Goal: Contribute content: Contribute content

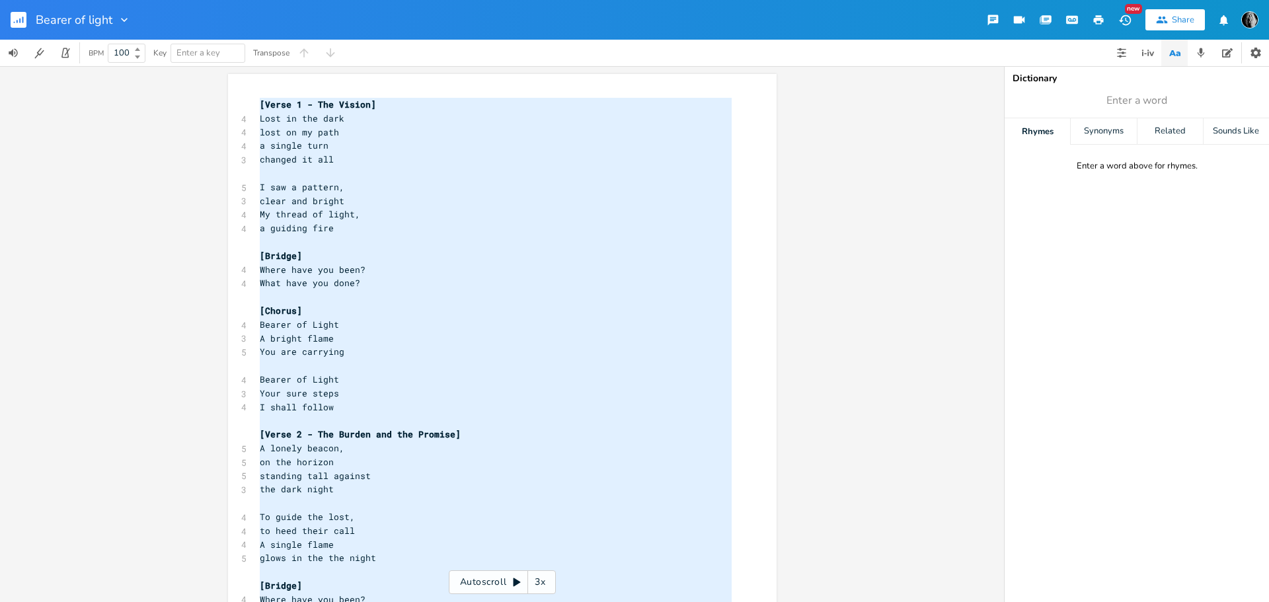
scroll to position [930, 0]
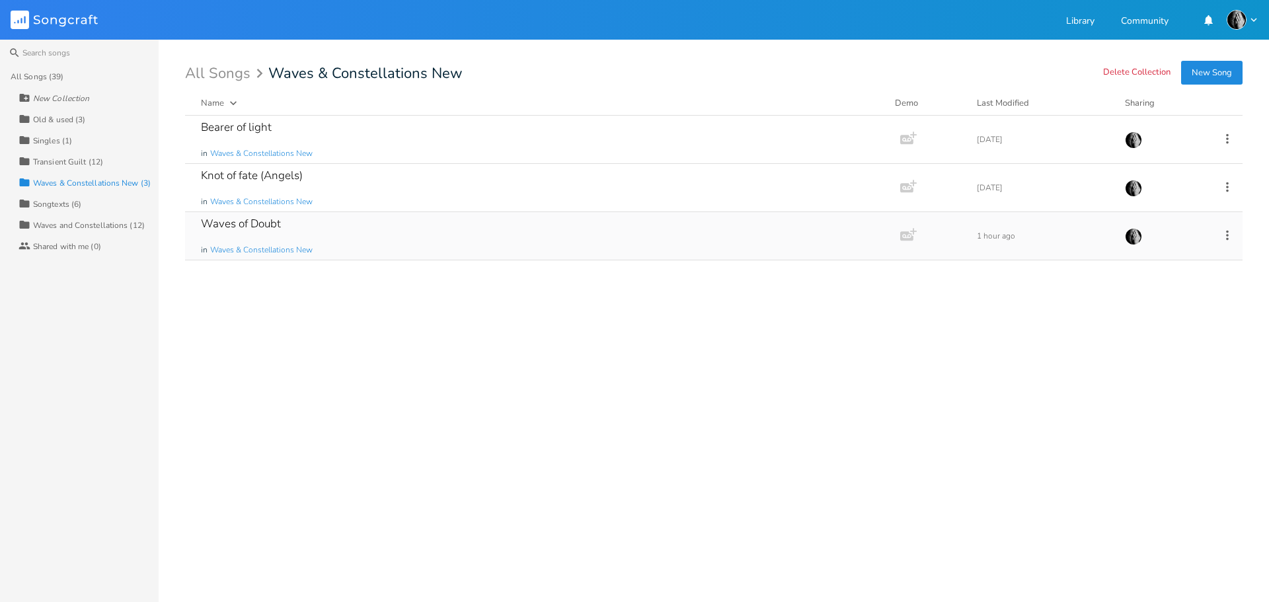
click at [330, 235] on div "Waves of Doubt in Waves & Constellations New" at bounding box center [540, 236] width 678 height 48
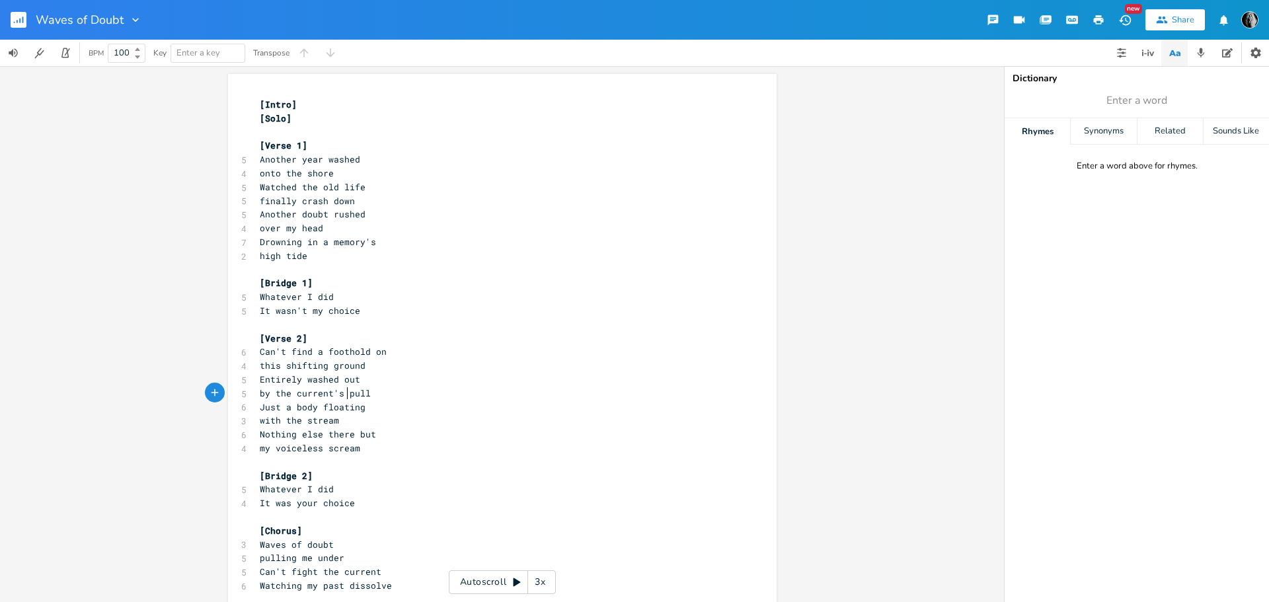
click at [344, 390] on span "by the current's pull" at bounding box center [315, 393] width 111 height 12
click at [506, 313] on pre "It wasn't my choice" at bounding box center [495, 311] width 477 height 14
type textarea "[Intro] [Solo] [Verse 1] Another year washed onto the shore Watched the old lif…"
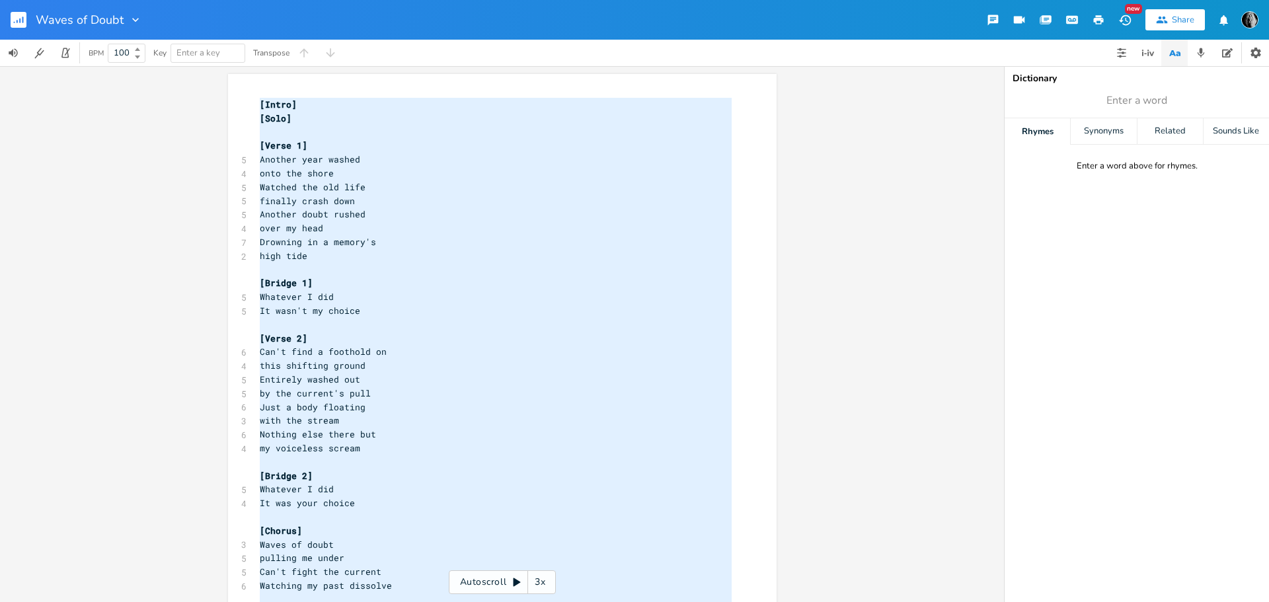
scroll to position [2085, 0]
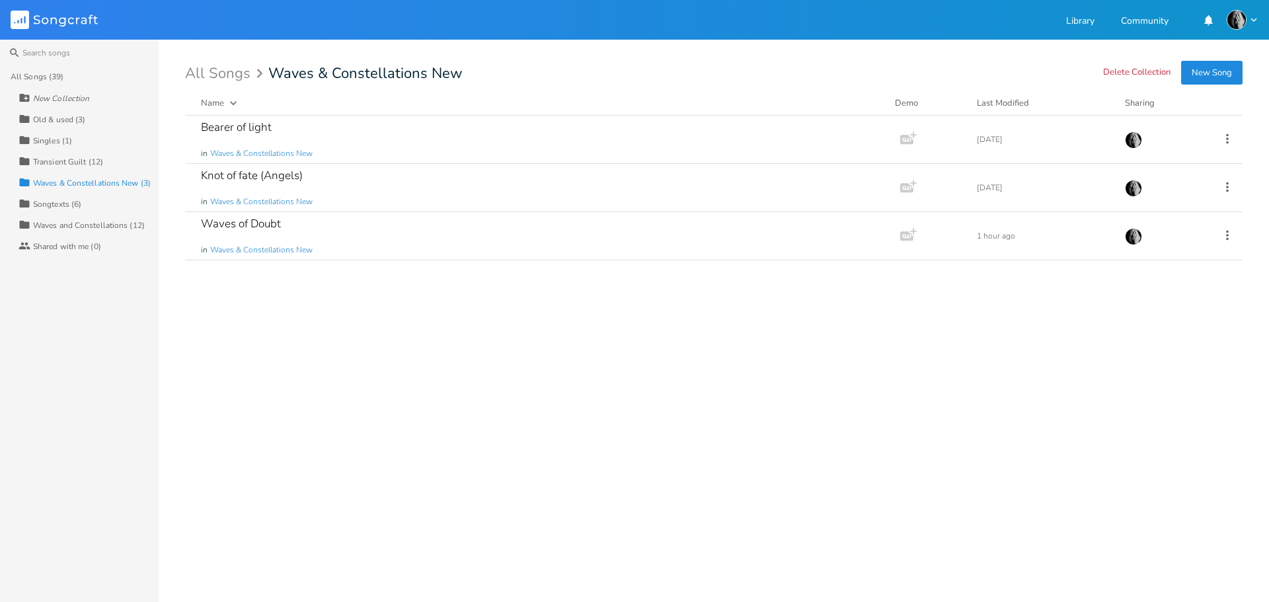
click at [1206, 69] on button "New Song" at bounding box center [1211, 73] width 61 height 24
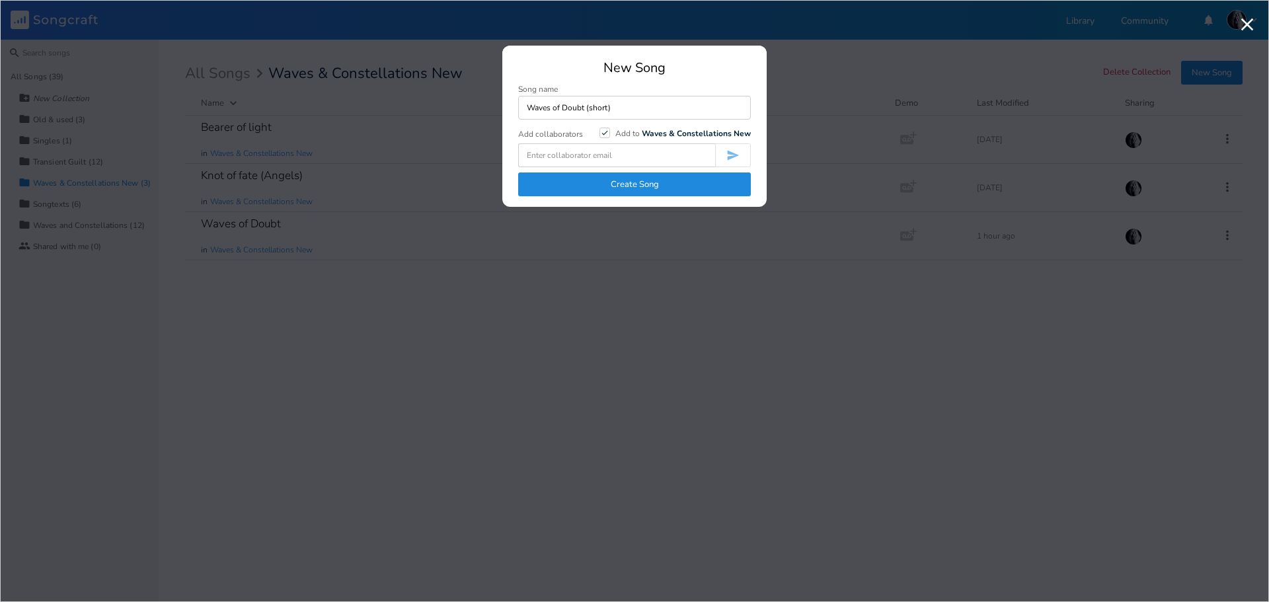
type input "Waves of Doubt (short)"
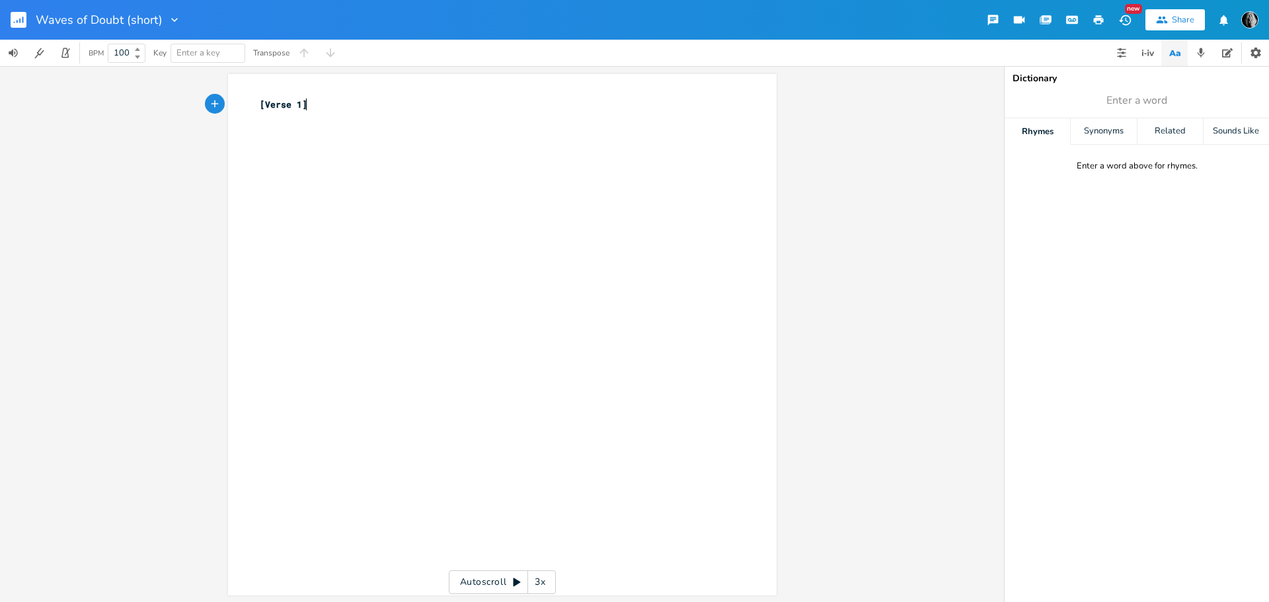
type textarea "[Verse 1]"
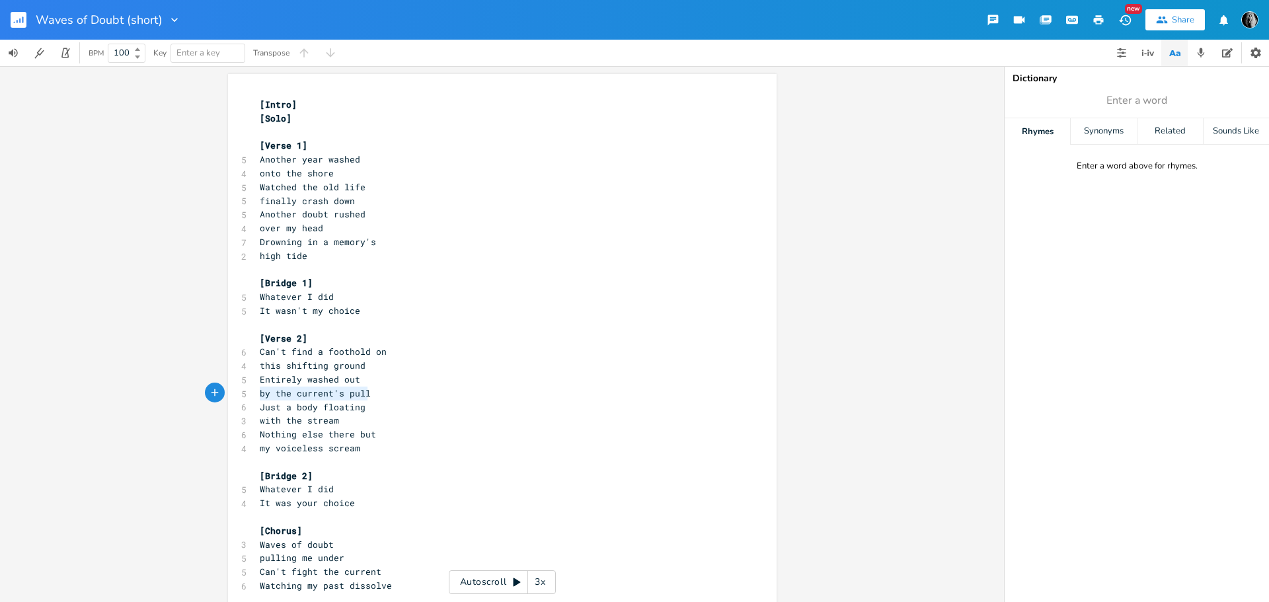
type textarea "Entirely washed out by the current's pull"
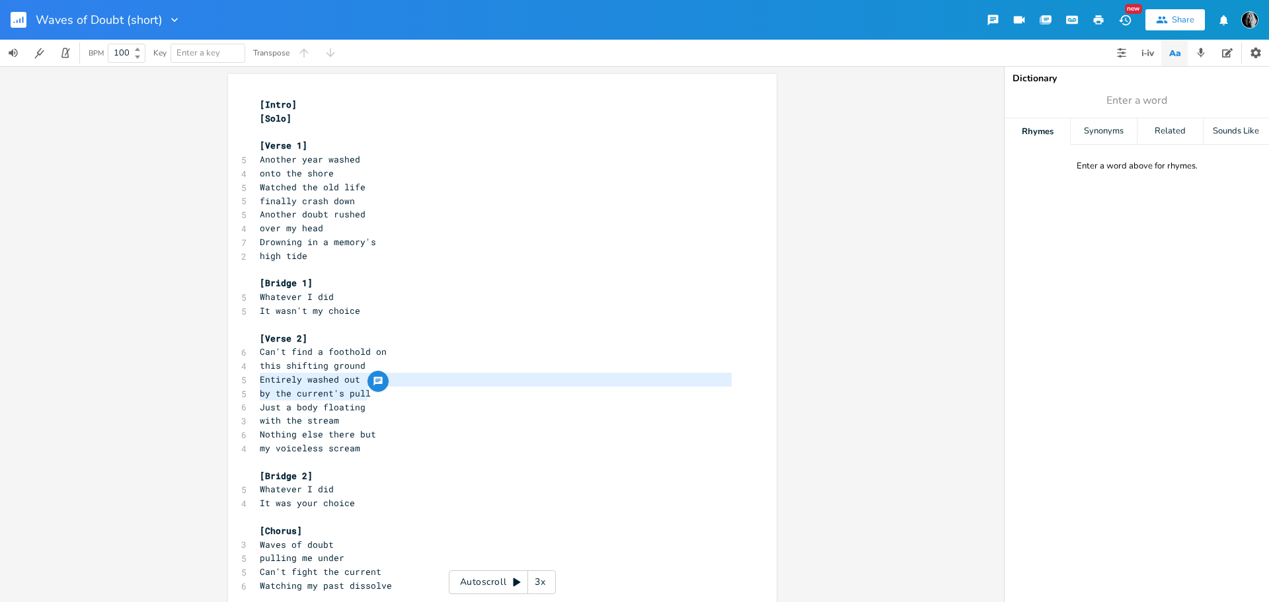
drag, startPoint x: 373, startPoint y: 395, endPoint x: 250, endPoint y: 383, distance: 123.5
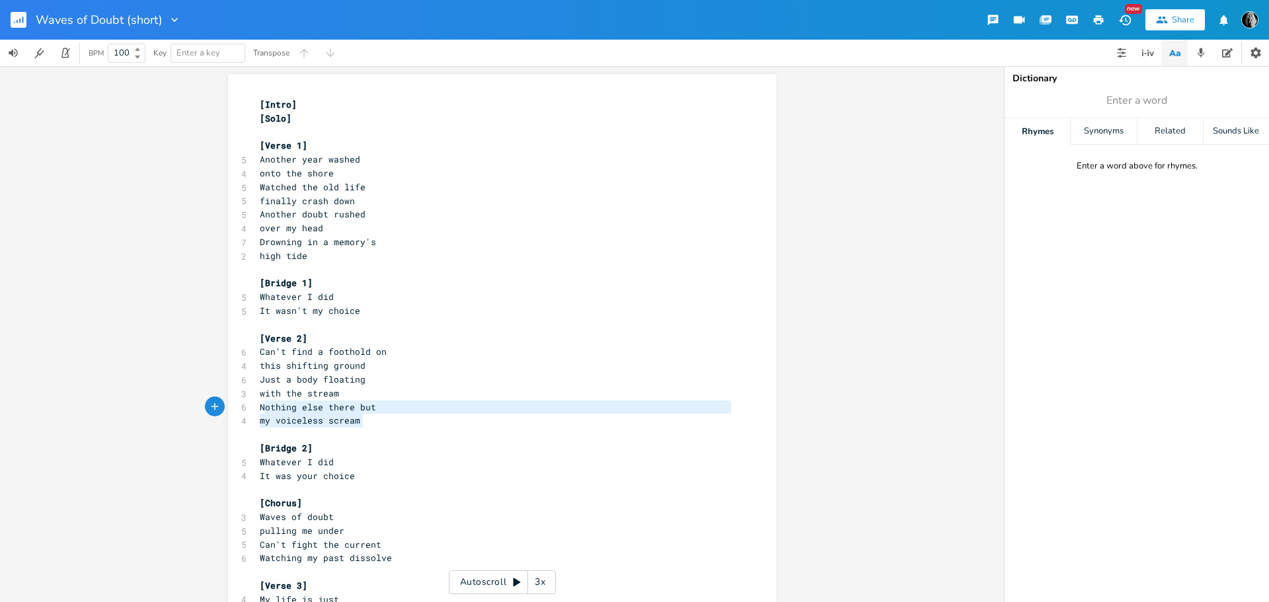
type textarea "Nothing else there but my voiceless scream"
drag, startPoint x: 367, startPoint y: 423, endPoint x: 254, endPoint y: 410, distance: 113.8
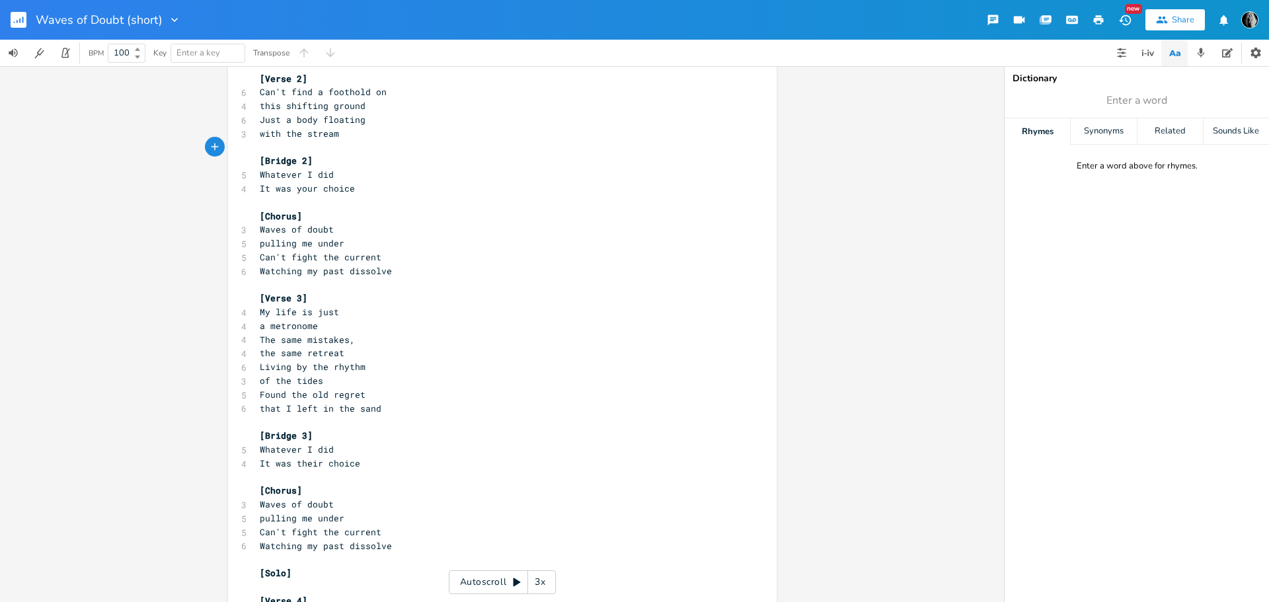
scroll to position [264, 0]
type textarea "Waves of doubt"
drag, startPoint x: 340, startPoint y: 226, endPoint x: 254, endPoint y: 227, distance: 85.9
click at [257, 227] on pre "Waves of doubt" at bounding box center [495, 225] width 477 height 14
click at [403, 270] on pre "Watching my past dissolve" at bounding box center [495, 267] width 477 height 14
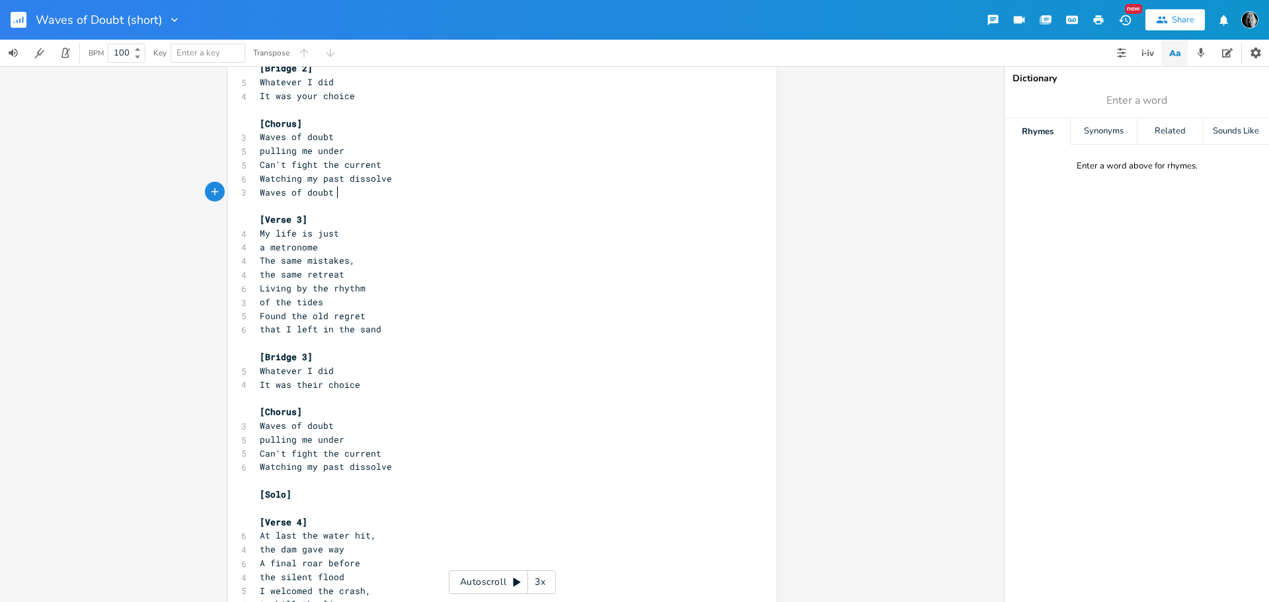
scroll to position [463, 0]
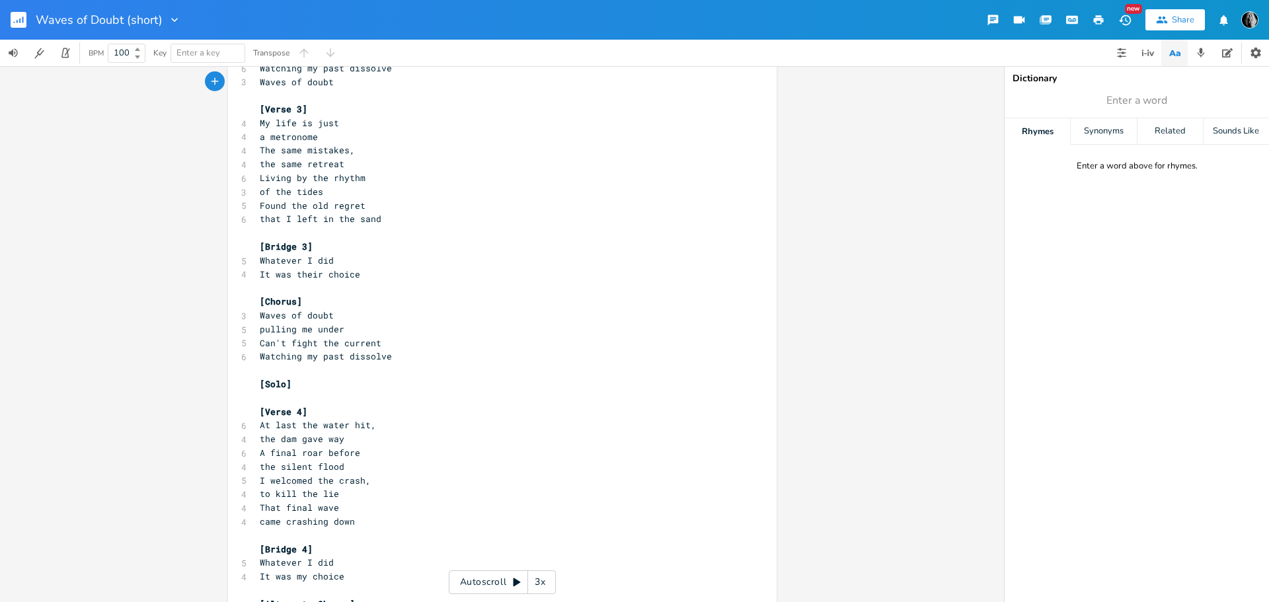
click at [394, 356] on pre "Watching my past dissolve" at bounding box center [495, 357] width 477 height 14
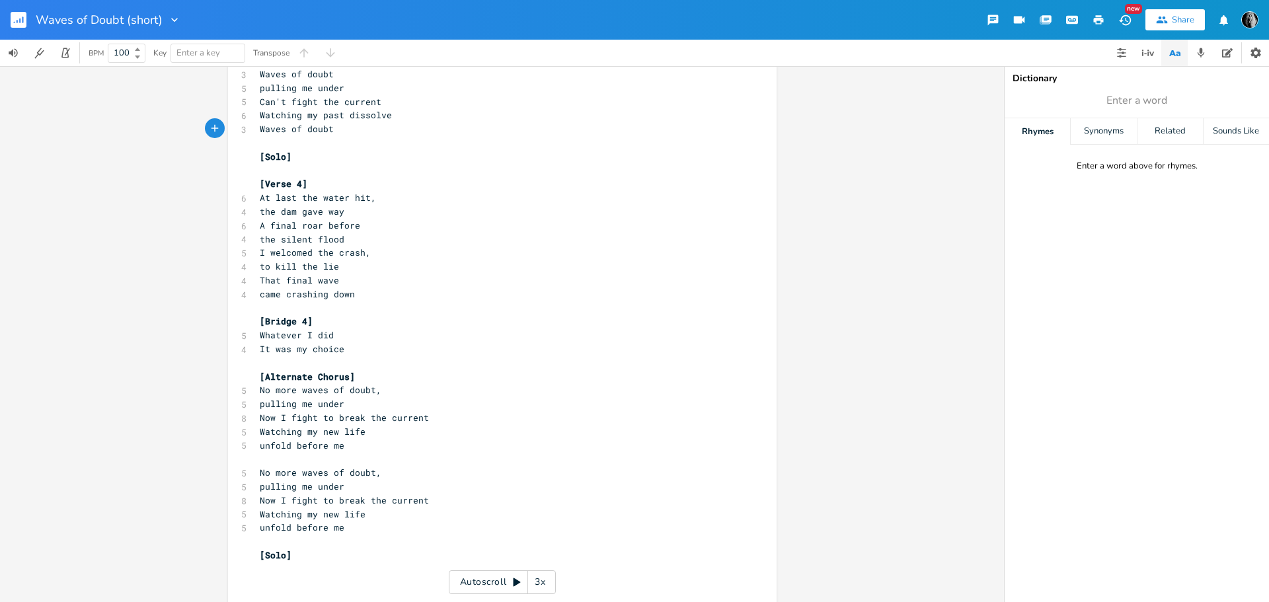
scroll to position [727, 0]
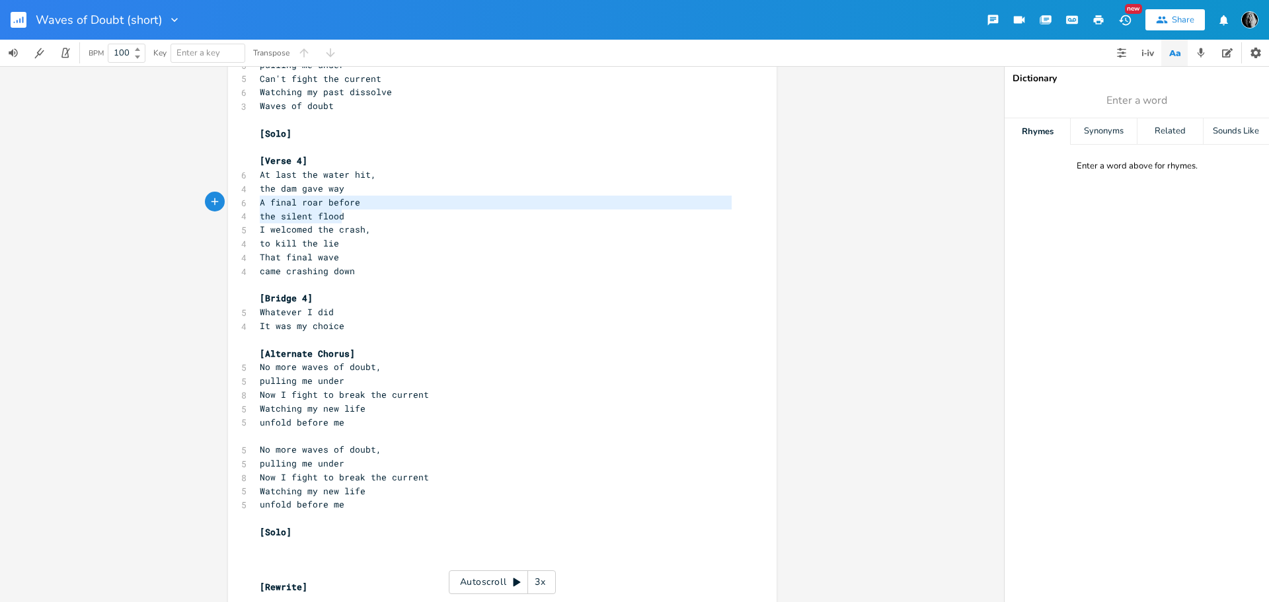
type textarea "the dam gave way A final roar before the silent flood"
drag, startPoint x: 353, startPoint y: 218, endPoint x: 249, endPoint y: 194, distance: 106.6
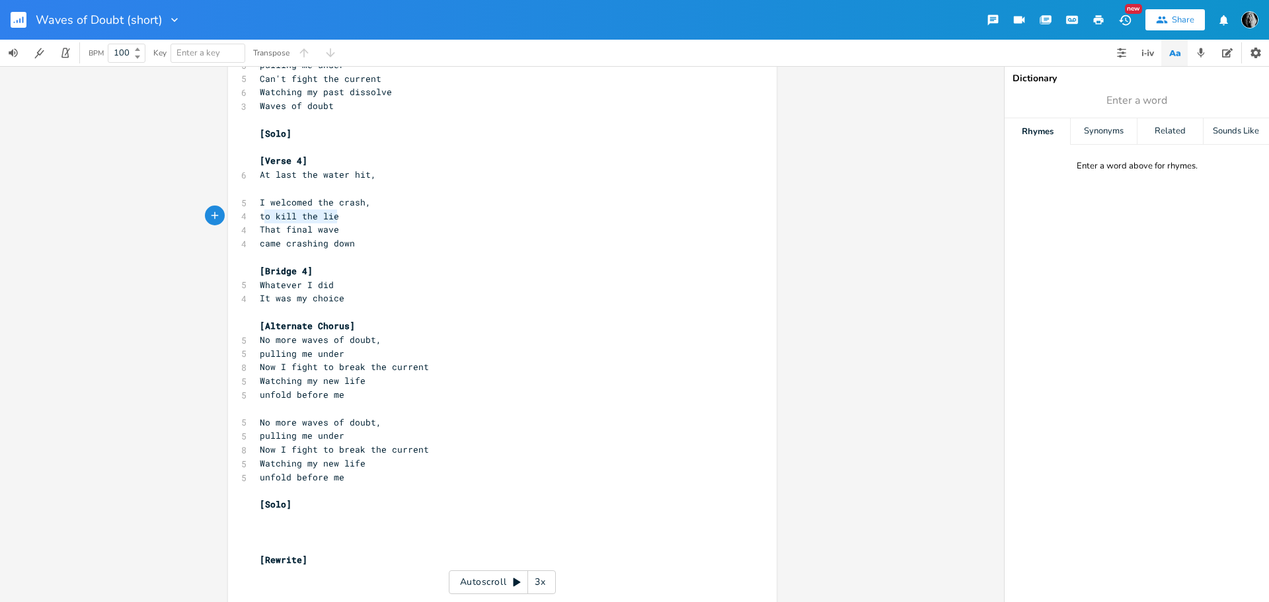
type textarea "to kill the lie"
drag, startPoint x: 338, startPoint y: 217, endPoint x: 254, endPoint y: 215, distance: 83.3
click at [257, 215] on pre "to kill the lie" at bounding box center [495, 217] width 477 height 14
type textarea ","
click at [356, 203] on pre "I welcomed the crash," at bounding box center [495, 203] width 477 height 14
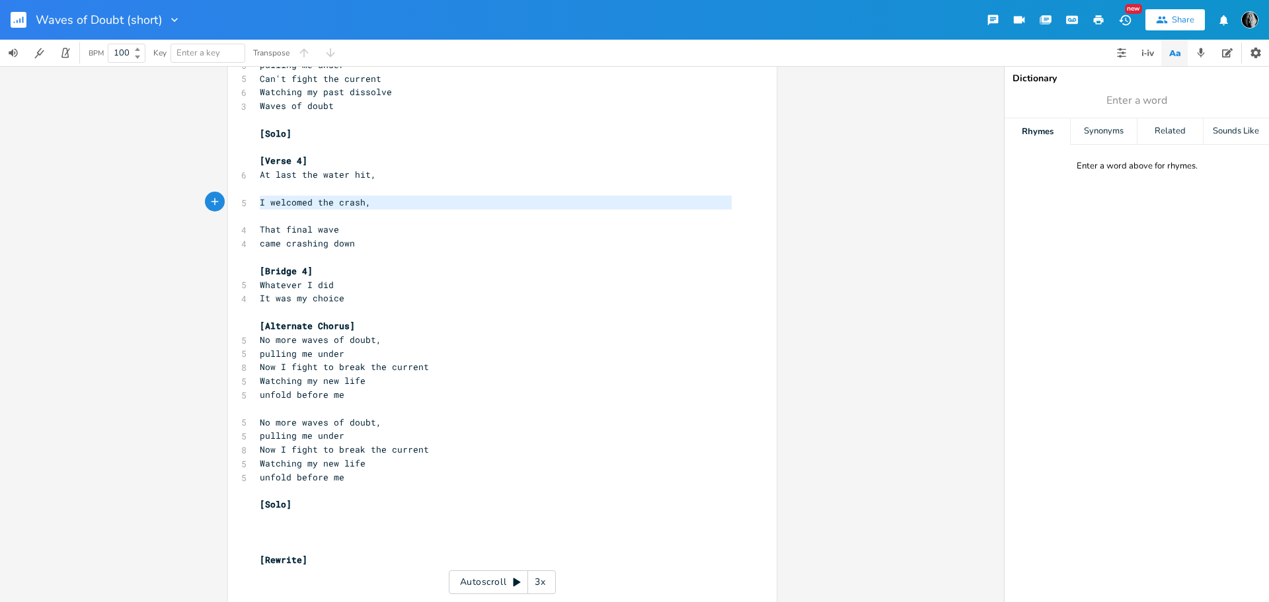
type textarea "I welcomed the crash,"
drag, startPoint x: 274, startPoint y: 217, endPoint x: 251, endPoint y: 193, distance: 33.2
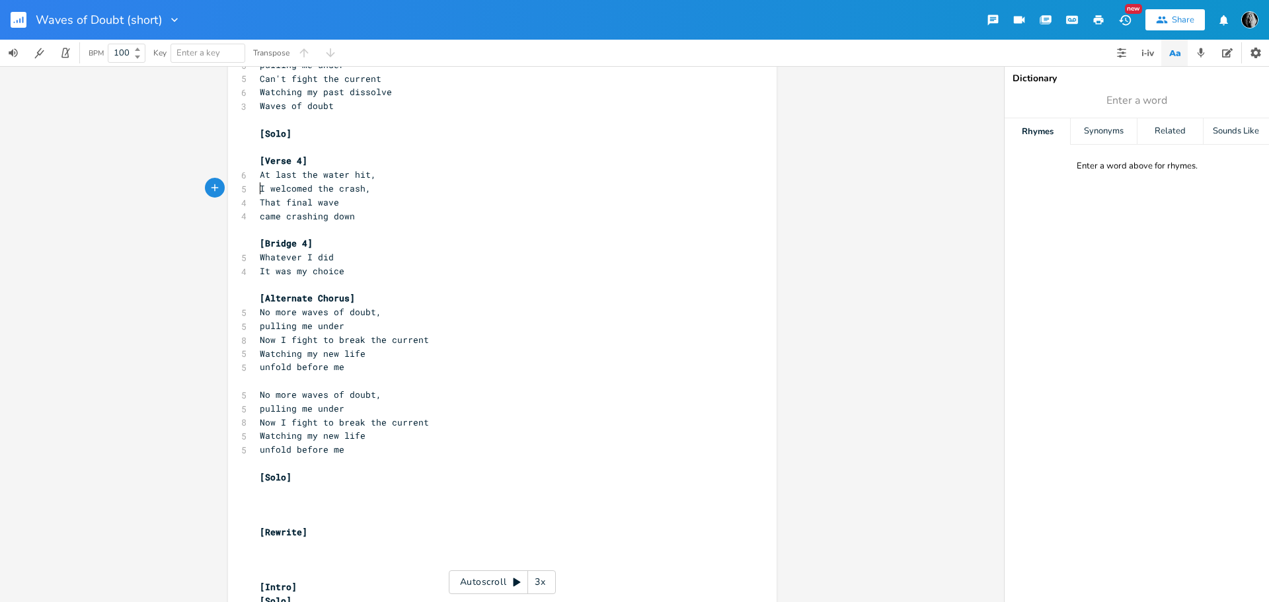
type textarea "I welcomed the crash,"
click at [382, 190] on pre "I welcomed the crash," at bounding box center [495, 189] width 477 height 14
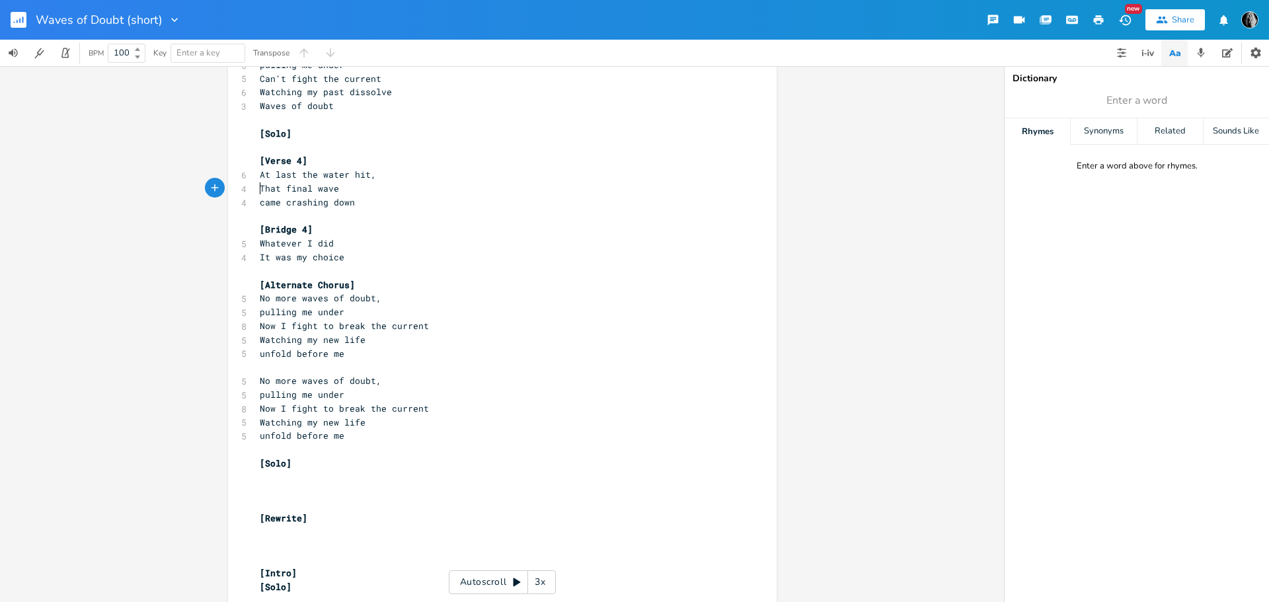
click at [373, 204] on pre "came crashing down" at bounding box center [495, 203] width 477 height 14
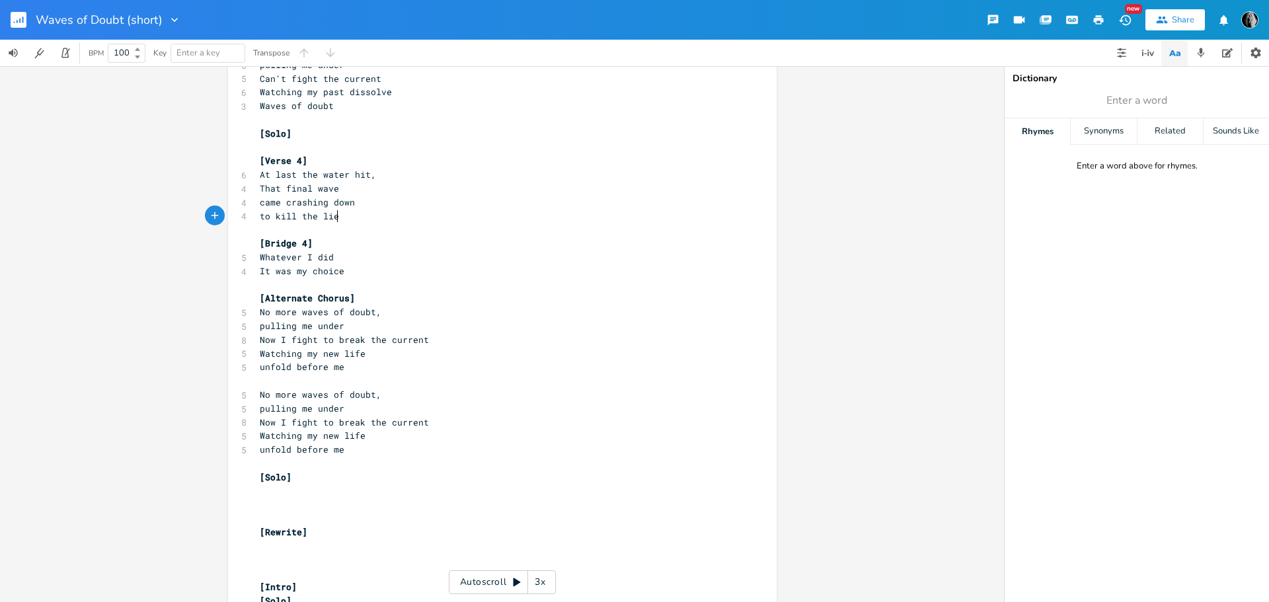
click at [317, 477] on pre "[Solo]" at bounding box center [495, 478] width 477 height 14
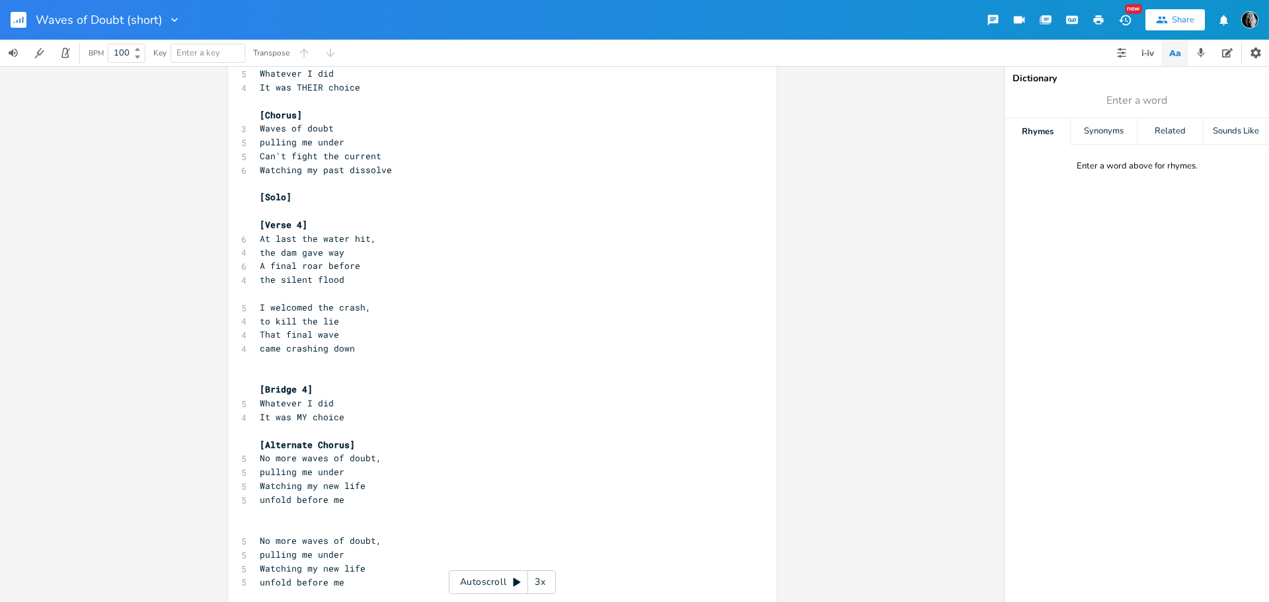
scroll to position [2011, 0]
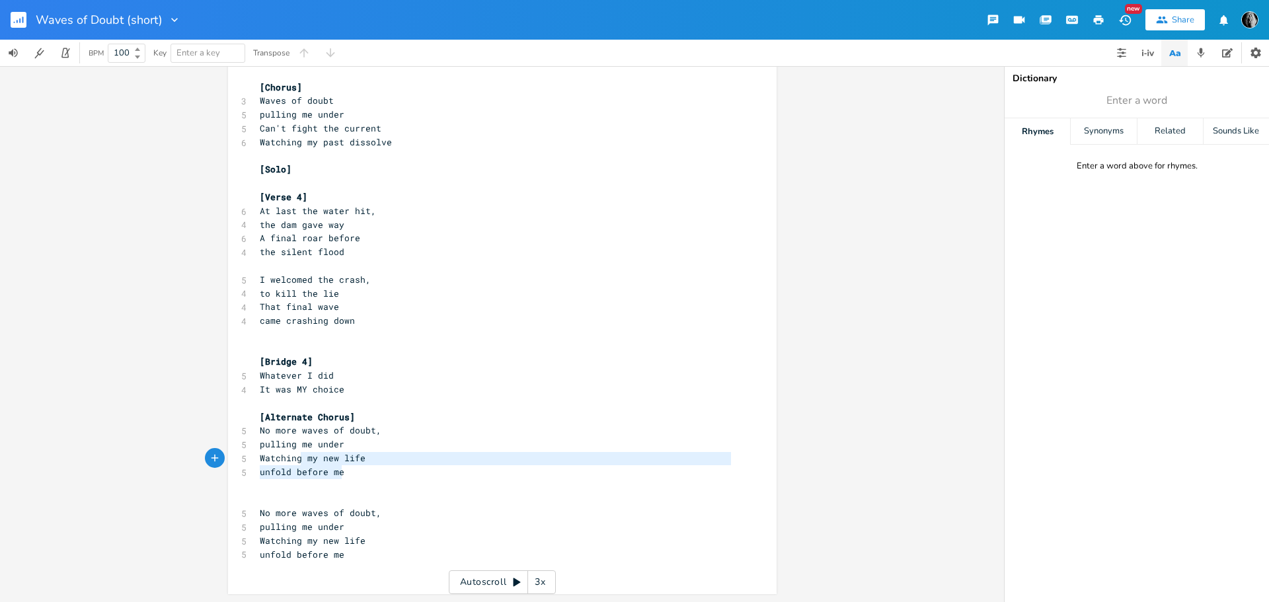
type textarea "No more waves of doubt, pulling me under Watching my new life unfold before me"
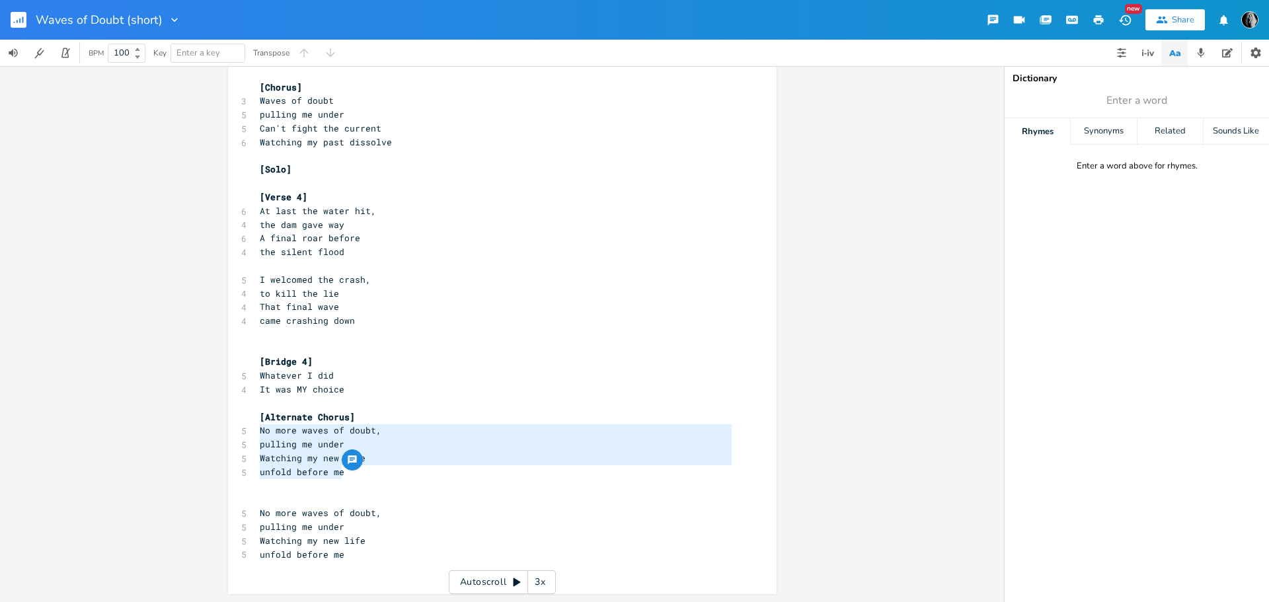
drag, startPoint x: 348, startPoint y: 473, endPoint x: 254, endPoint y: 434, distance: 101.4
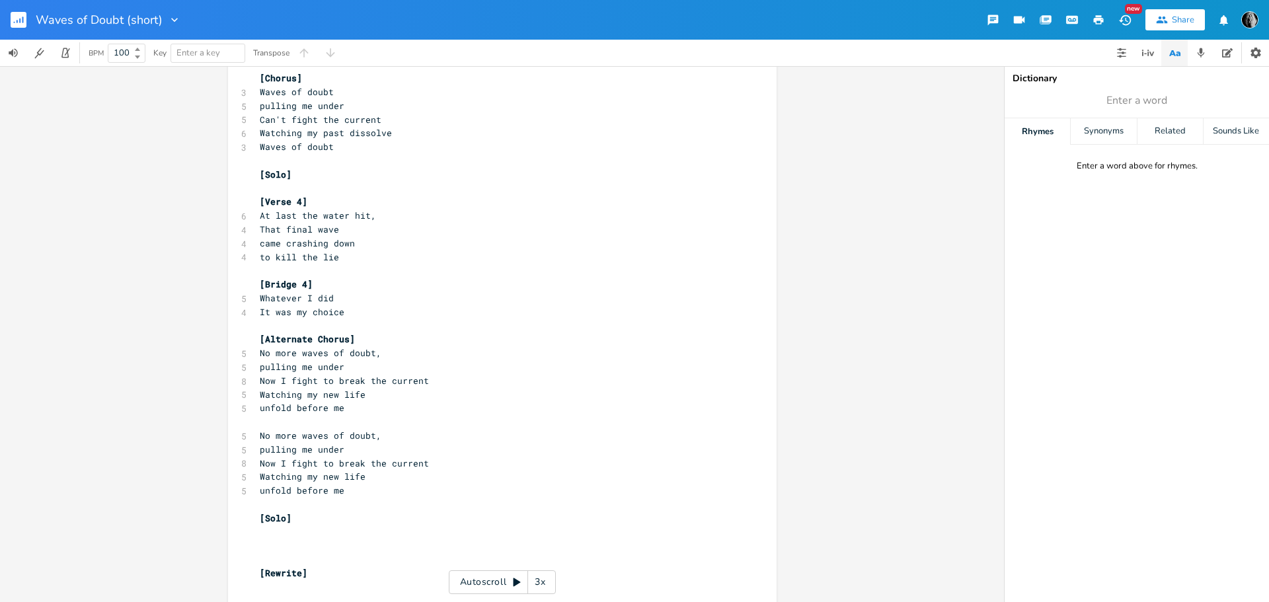
scroll to position [689, 0]
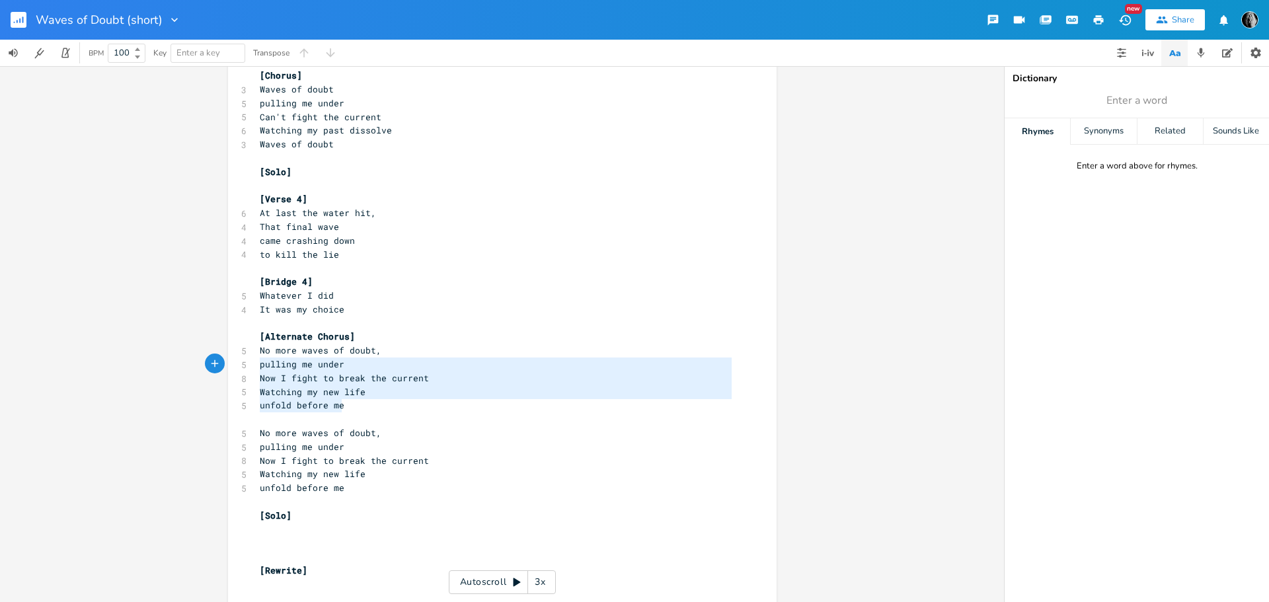
type textarea "No more waves of doubt, pulling me under Now I fight to break the current Watch…"
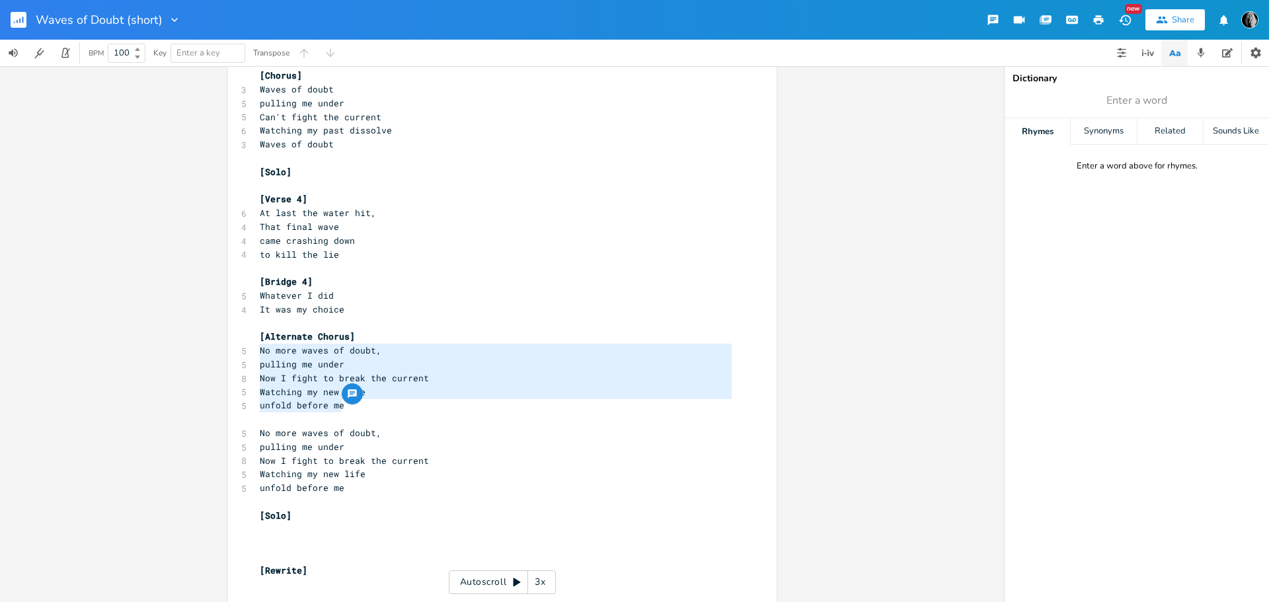
drag, startPoint x: 351, startPoint y: 404, endPoint x: 244, endPoint y: 357, distance: 116.9
paste textarea
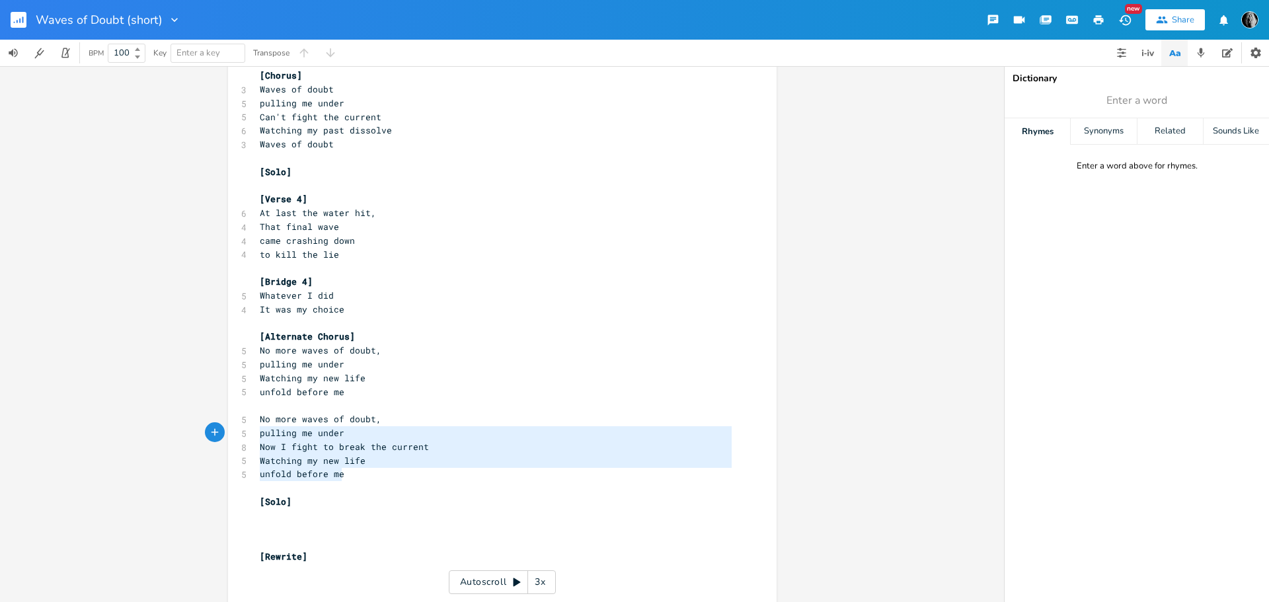
type textarea "No more waves of doubt, pulling me under Now I fight to break the current Watch…"
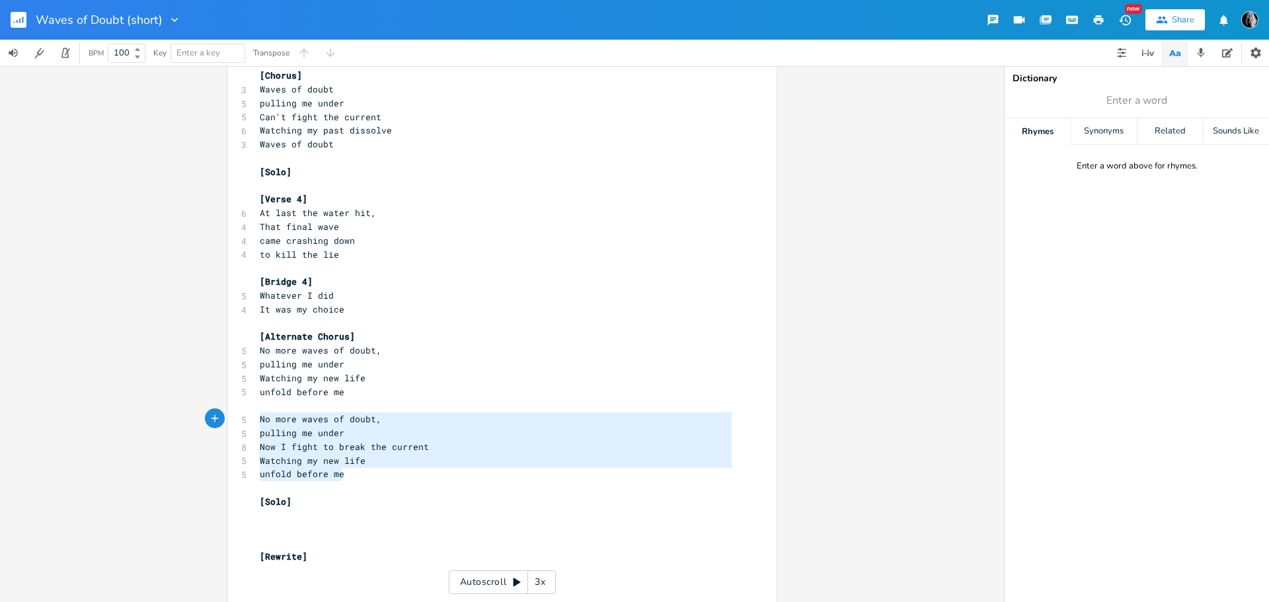
drag, startPoint x: 342, startPoint y: 473, endPoint x: 254, endPoint y: 424, distance: 101.5
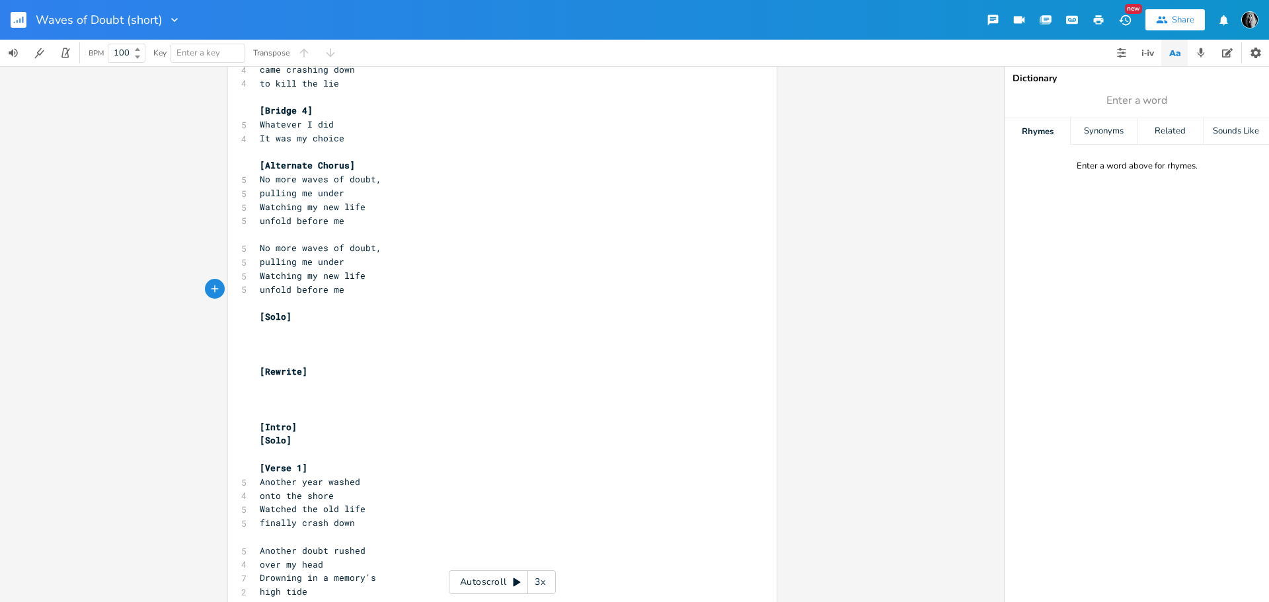
scroll to position [1058, 0]
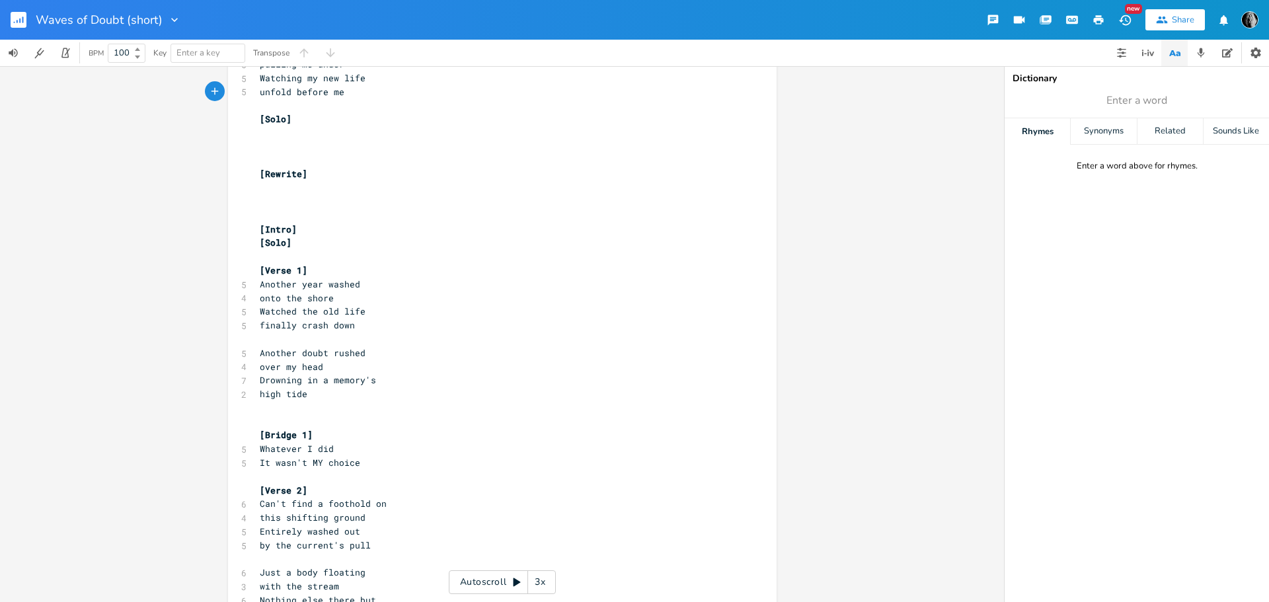
click at [260, 171] on span "[Rewrite]" at bounding box center [284, 174] width 48 height 12
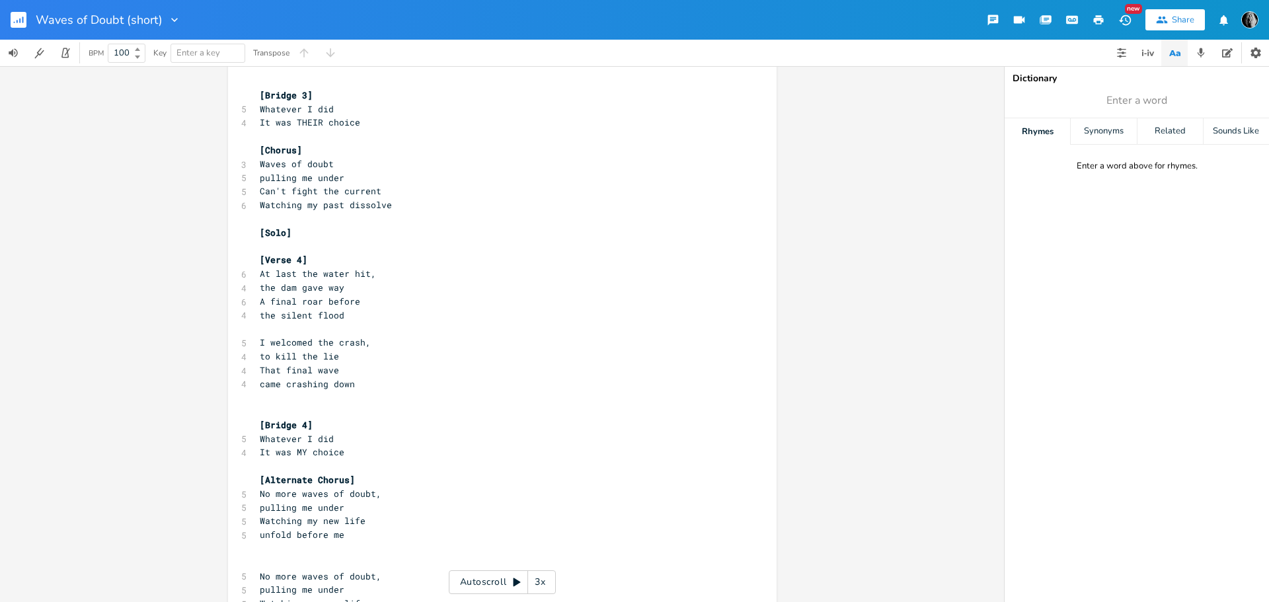
scroll to position [1983, 0]
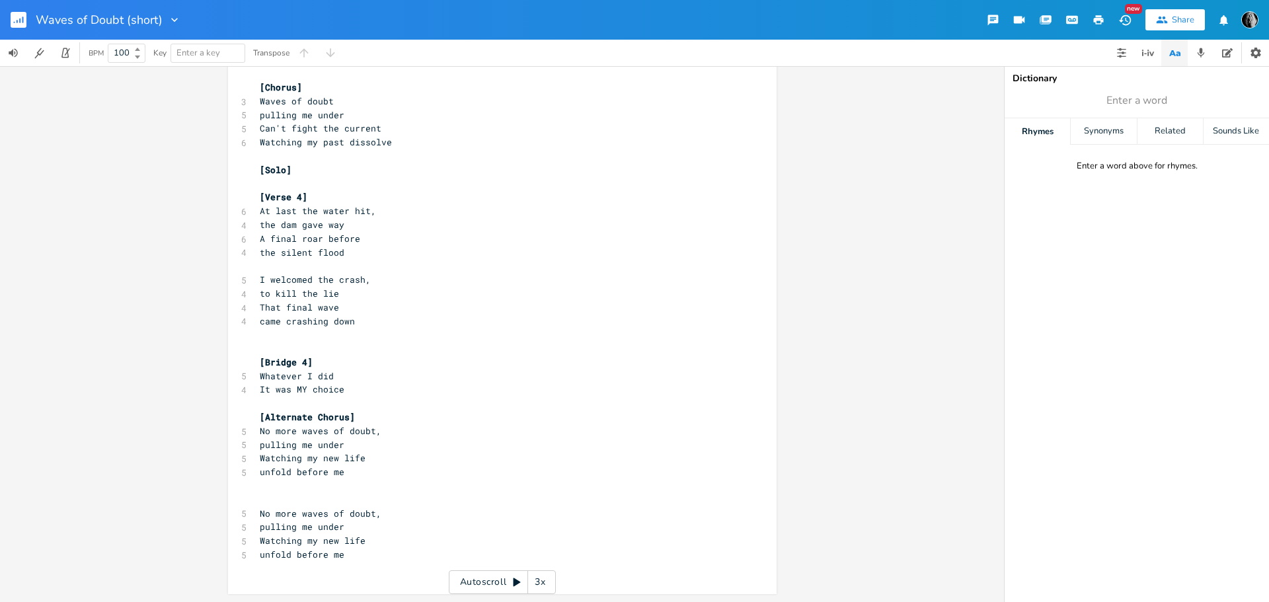
type textarea "[Rewrite] [Intro] [Solo] [Verse 1] Another year washed onto the shore Watched t…"
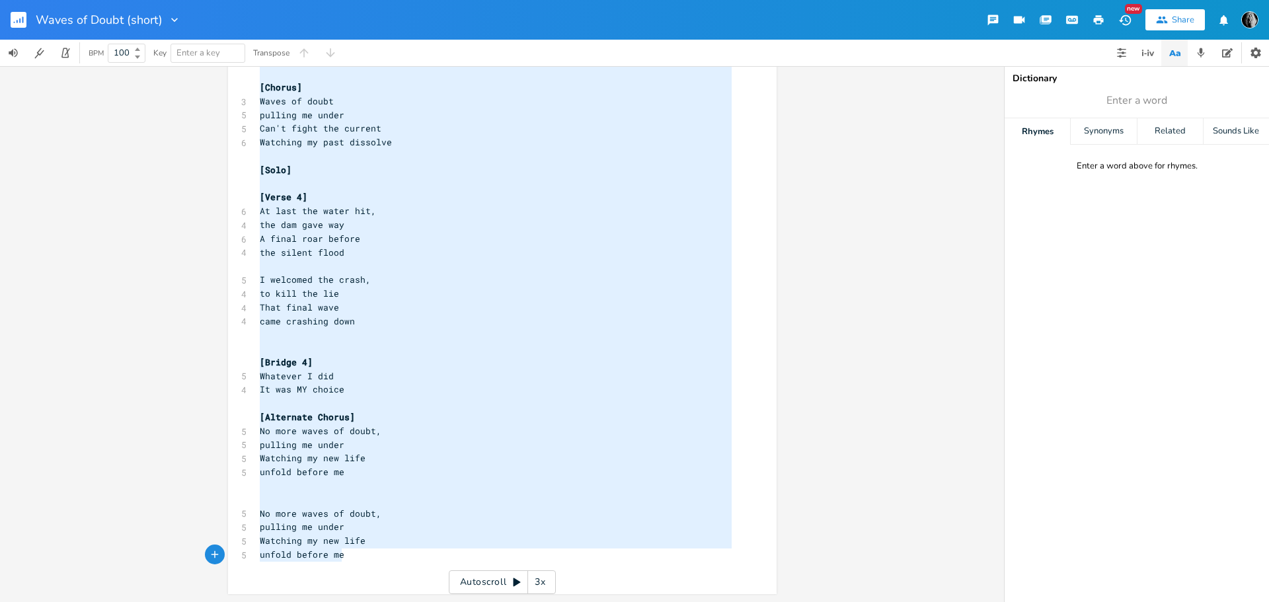
click at [364, 559] on pre "unfold before me" at bounding box center [495, 555] width 477 height 14
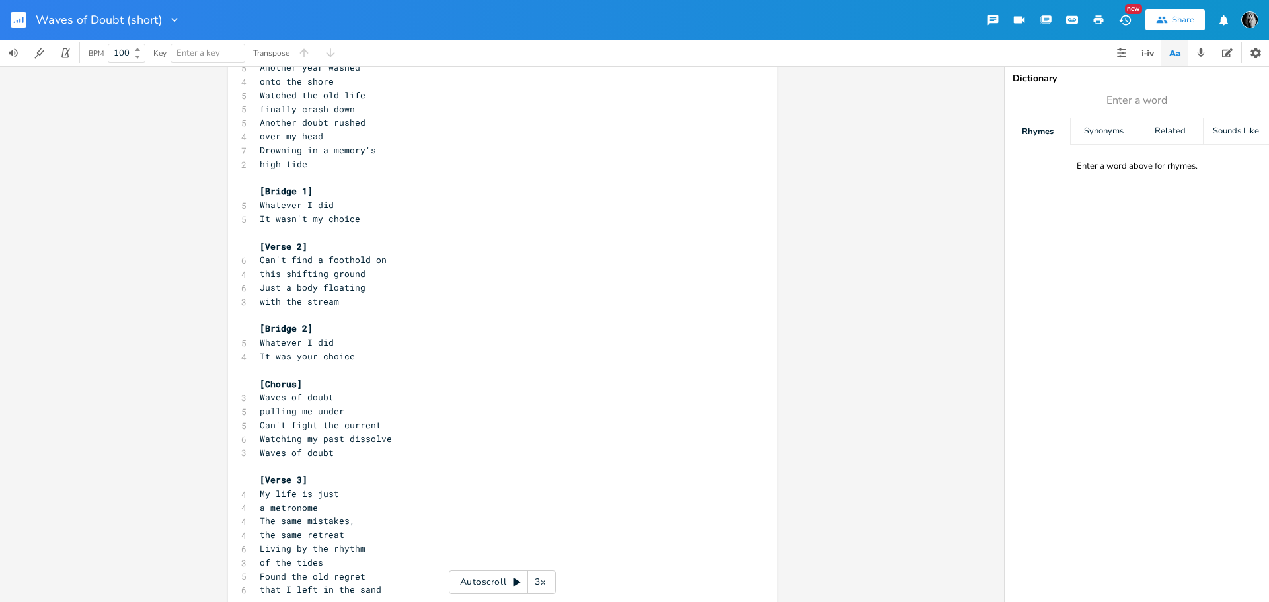
scroll to position [0, 0]
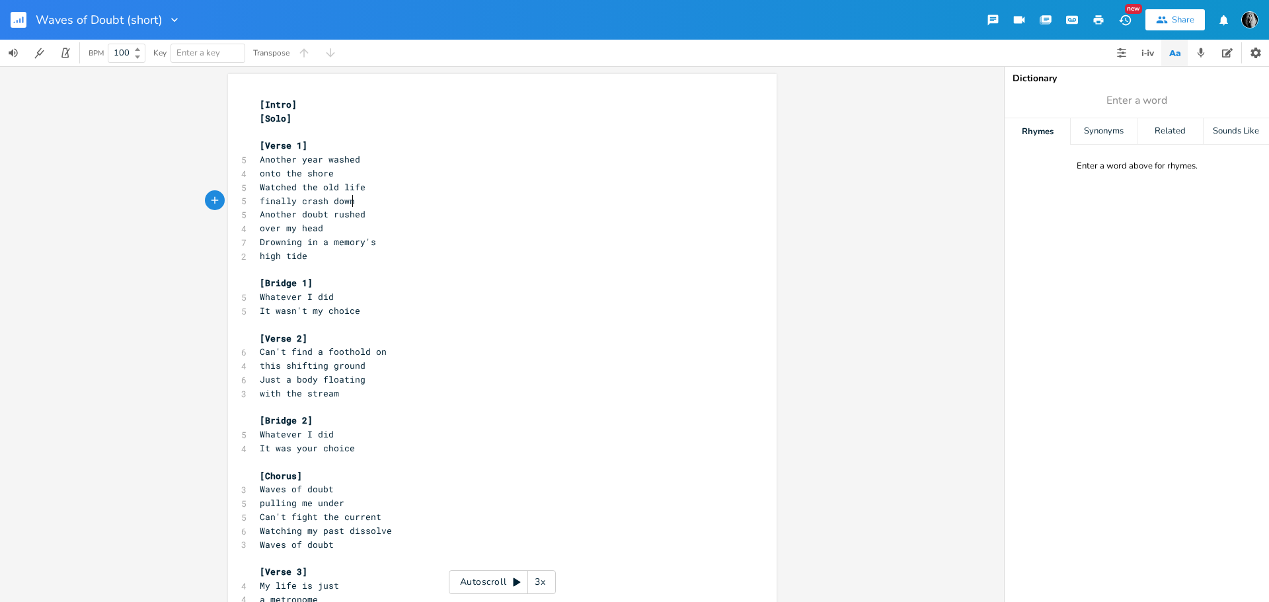
click at [371, 204] on pre "finally crash down" at bounding box center [495, 201] width 477 height 14
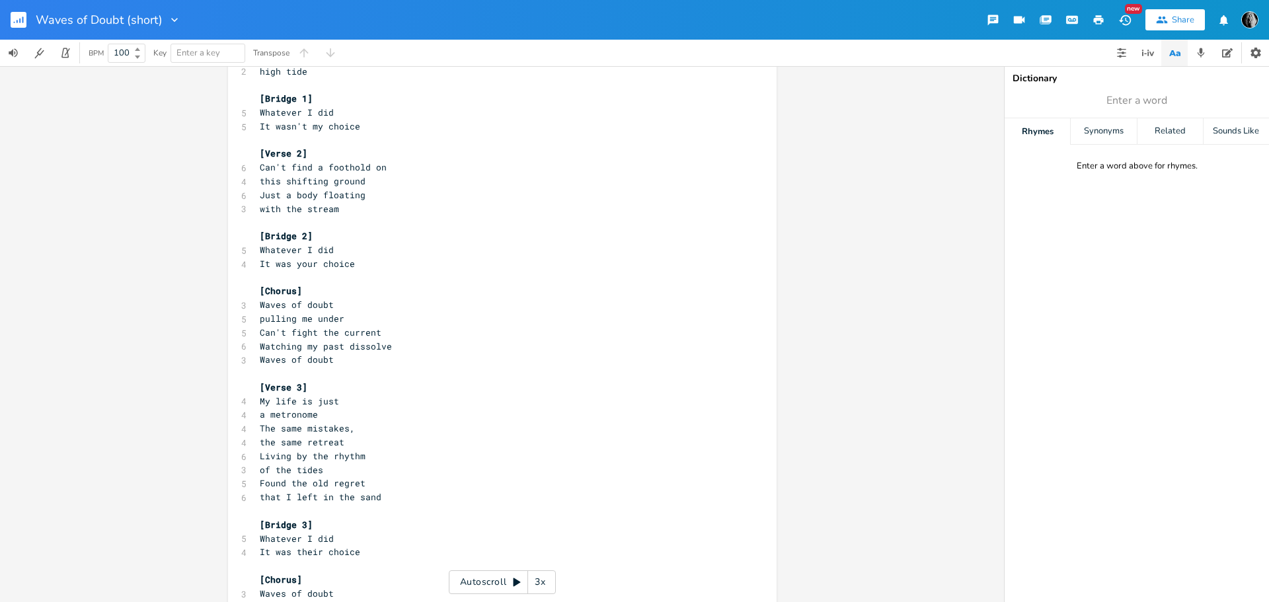
scroll to position [264, 0]
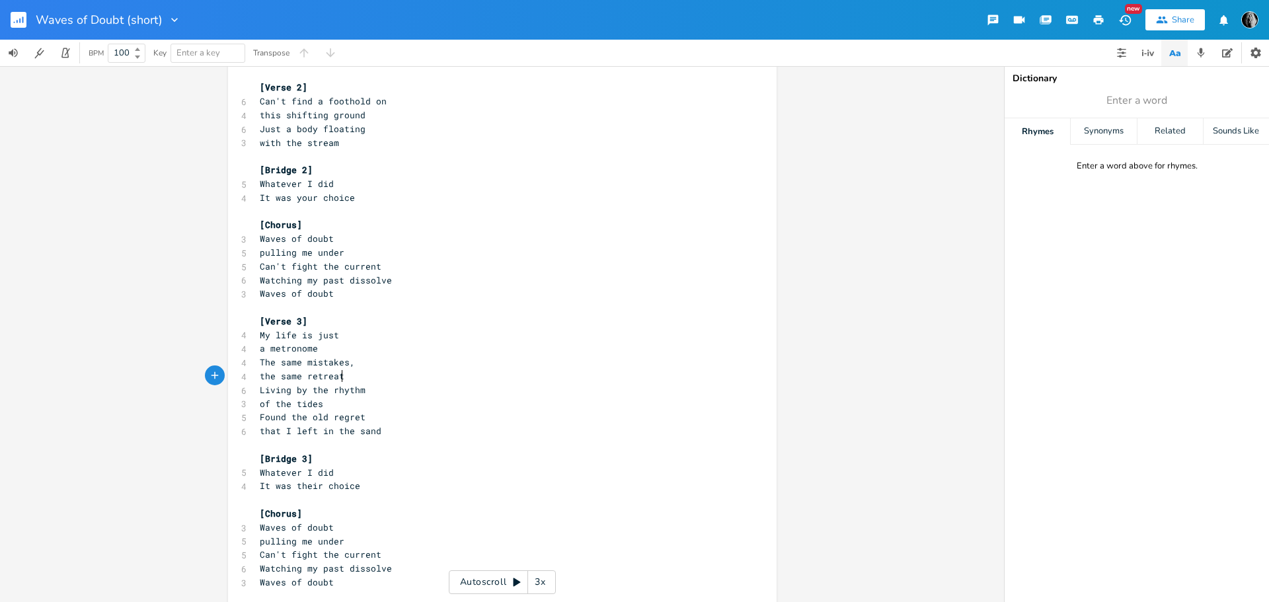
click at [377, 375] on pre "the same retreat" at bounding box center [495, 376] width 477 height 14
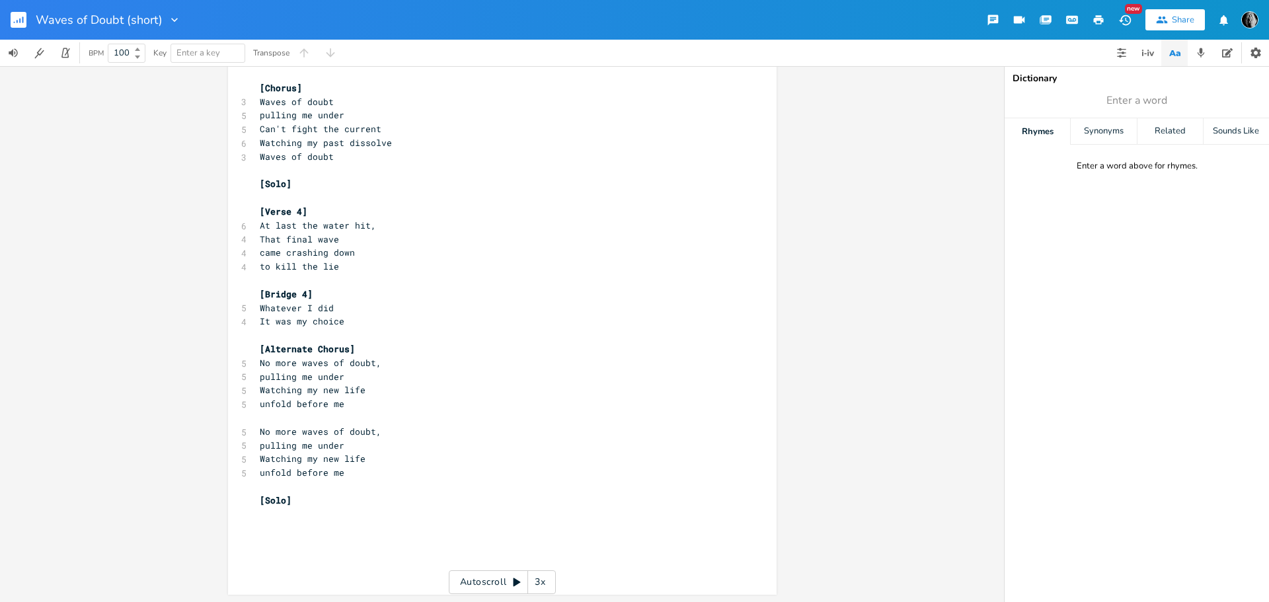
scroll to position [705, 0]
click at [354, 406] on pre "unfold before me" at bounding box center [495, 404] width 477 height 14
type textarea "Watching my new life"
drag, startPoint x: 366, startPoint y: 388, endPoint x: 258, endPoint y: 390, distance: 107.8
click at [258, 390] on pre "Watching my new life" at bounding box center [495, 390] width 477 height 14
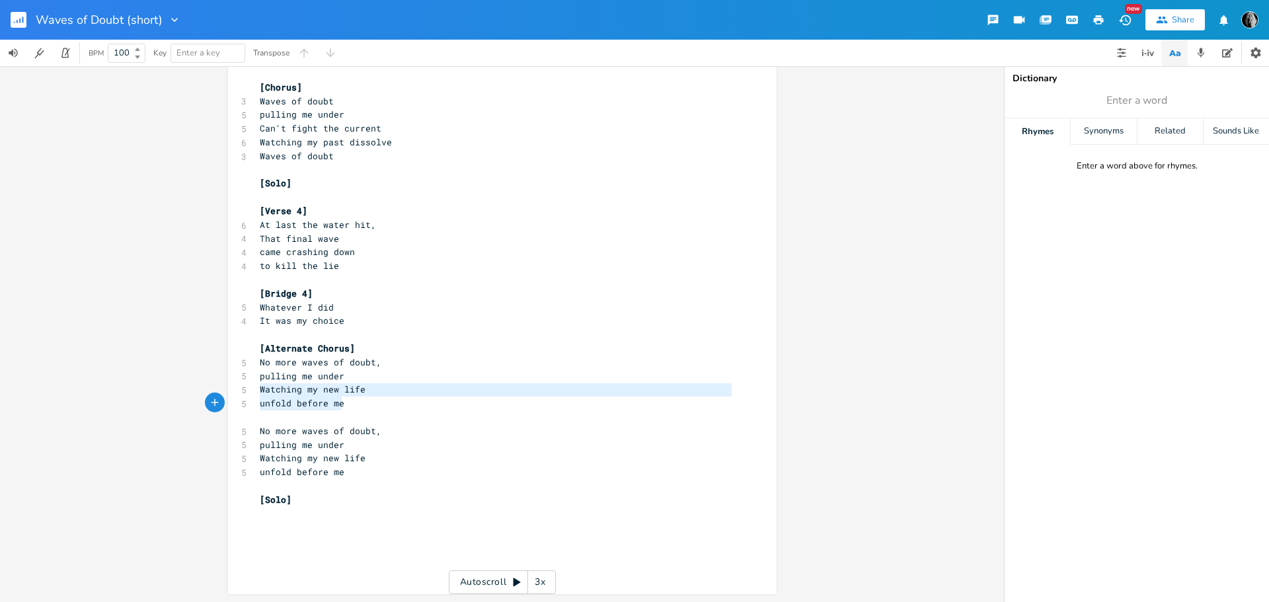
type textarea "Watching my new life unfold before me"
drag, startPoint x: 293, startPoint y: 400, endPoint x: 250, endPoint y: 393, distance: 43.5
click at [341, 409] on pre "unfold before me" at bounding box center [495, 404] width 477 height 14
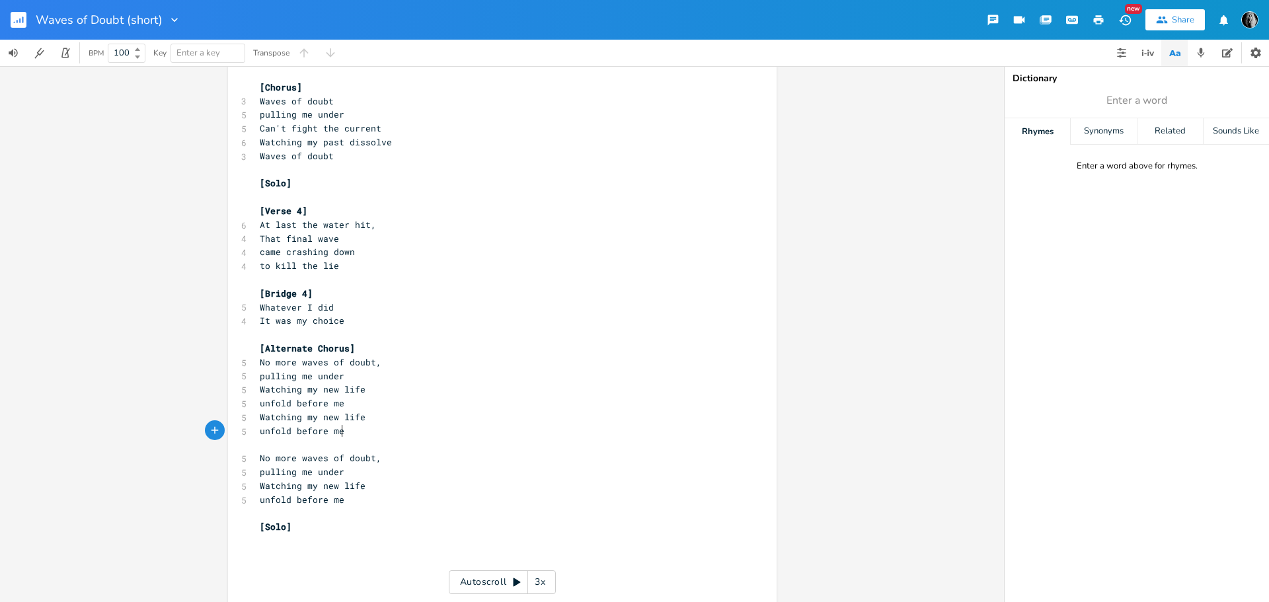
click at [361, 506] on pre "unfold before me" at bounding box center [495, 500] width 477 height 14
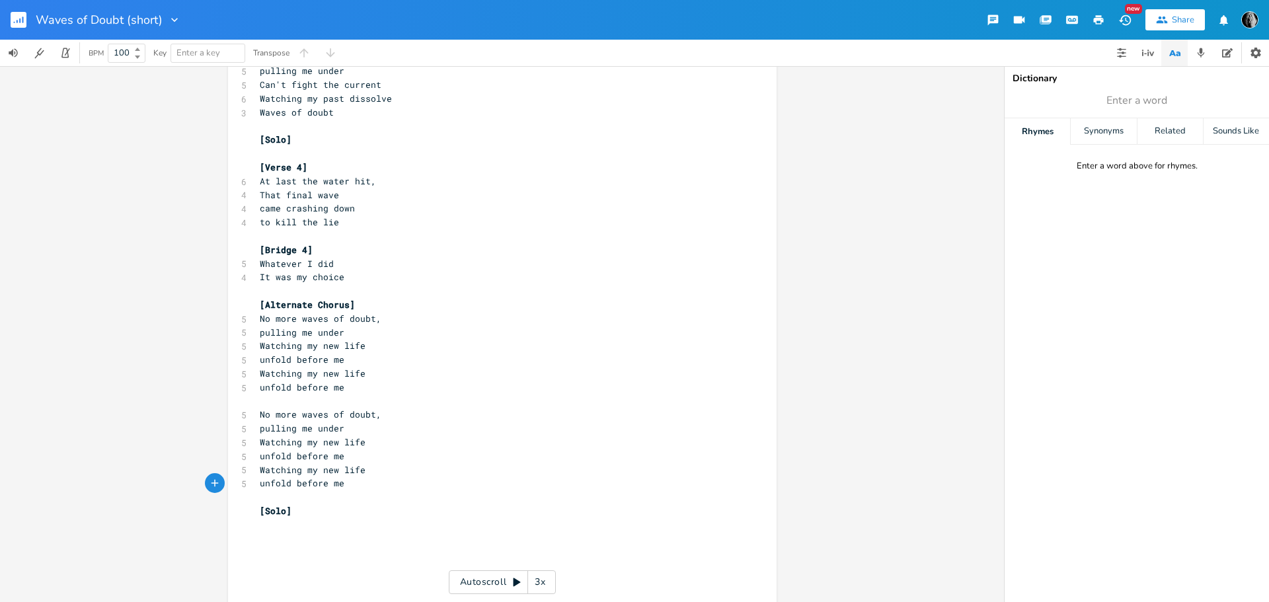
scroll to position [759, 0]
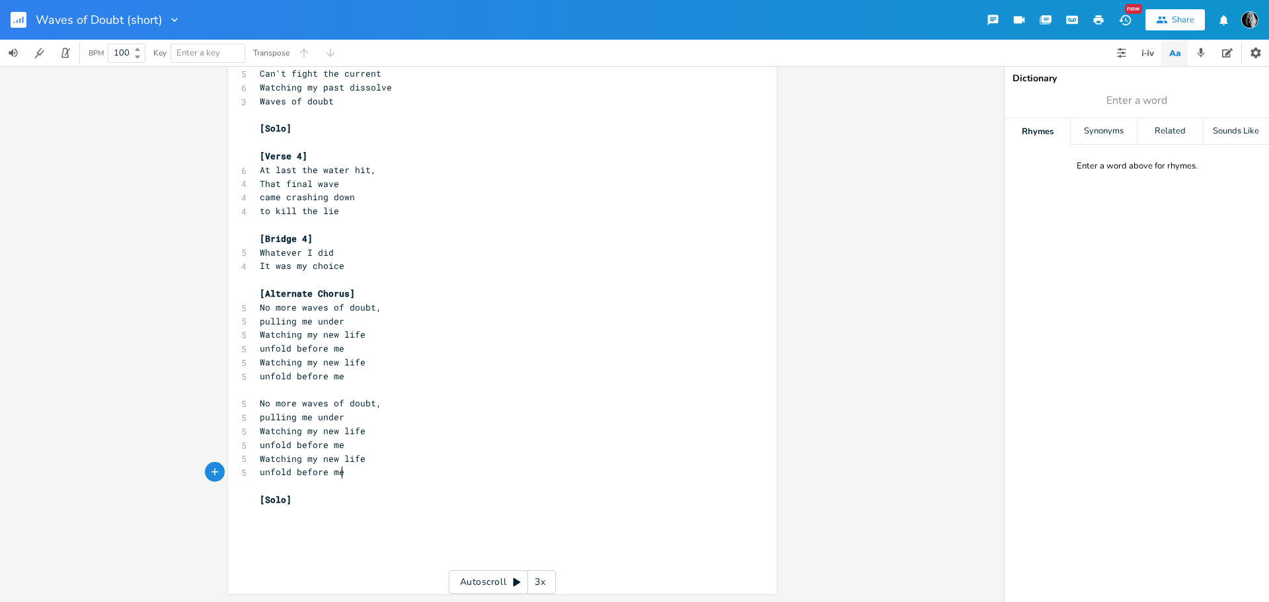
click at [334, 531] on pre "​" at bounding box center [495, 528] width 477 height 14
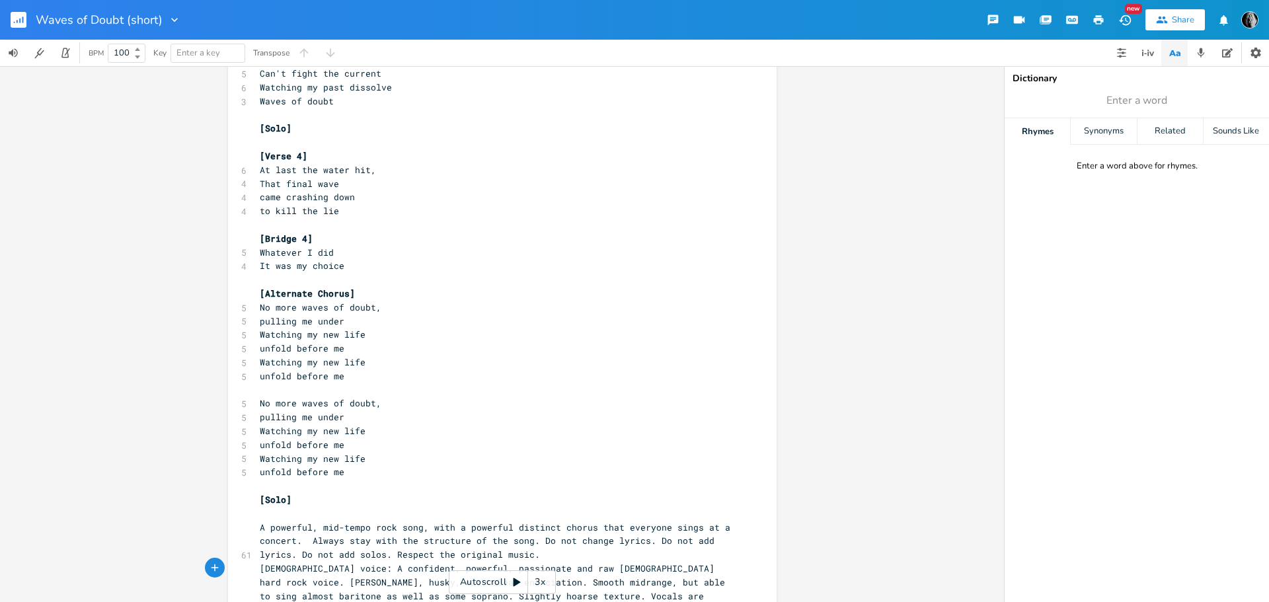
scroll to position [821, 0]
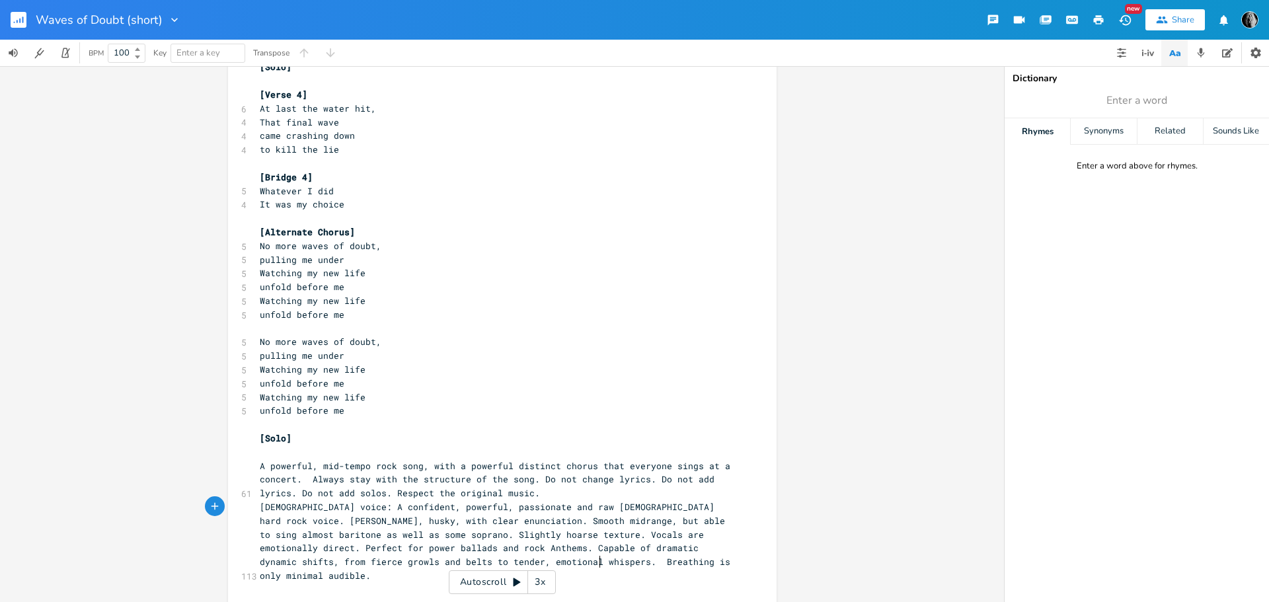
click at [257, 465] on pre "A powerful, mid-tempo rock song, with a powerful distinct chorus that everyone …" at bounding box center [495, 479] width 477 height 41
type textarea "["
click at [626, 562] on pre "[DEMOGRAPHIC_DATA] voice: A confident, powerful, passionate and raw [DEMOGRAPHI…" at bounding box center [495, 541] width 477 height 83
type textarea "}"
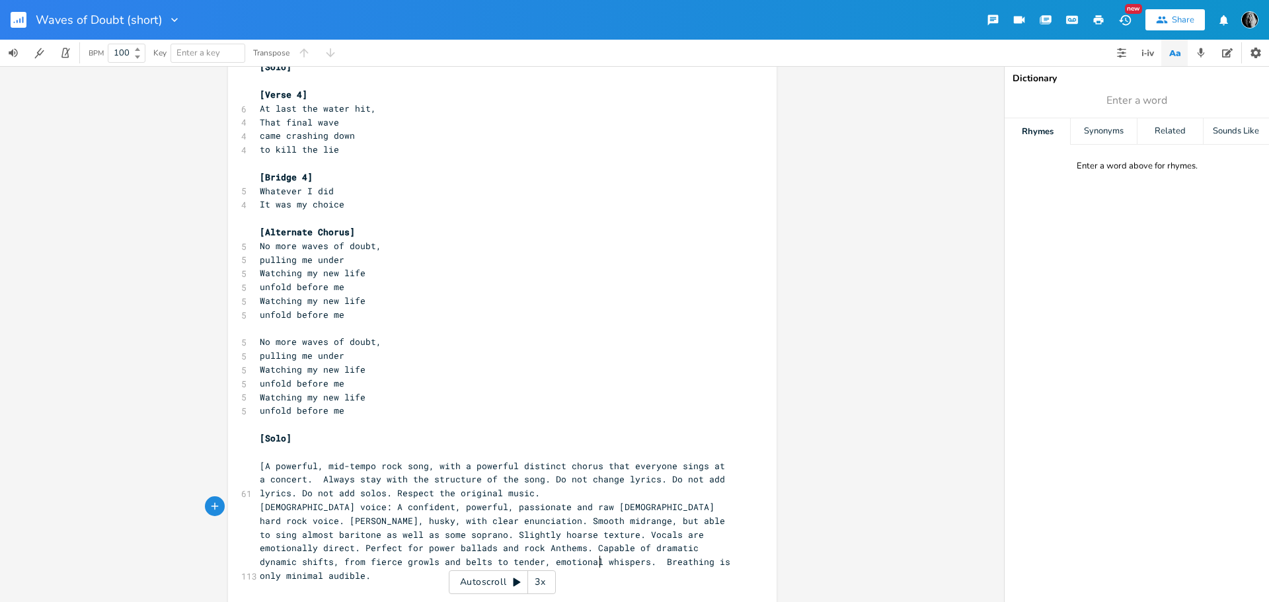
type textarea "]"
click at [260, 462] on span "[A powerful, mid-tempo rock song, with a powerful distinct chorus that everyone…" at bounding box center [495, 480] width 471 height 40
type textarea "Propmpt"
type textarea "mpt]"
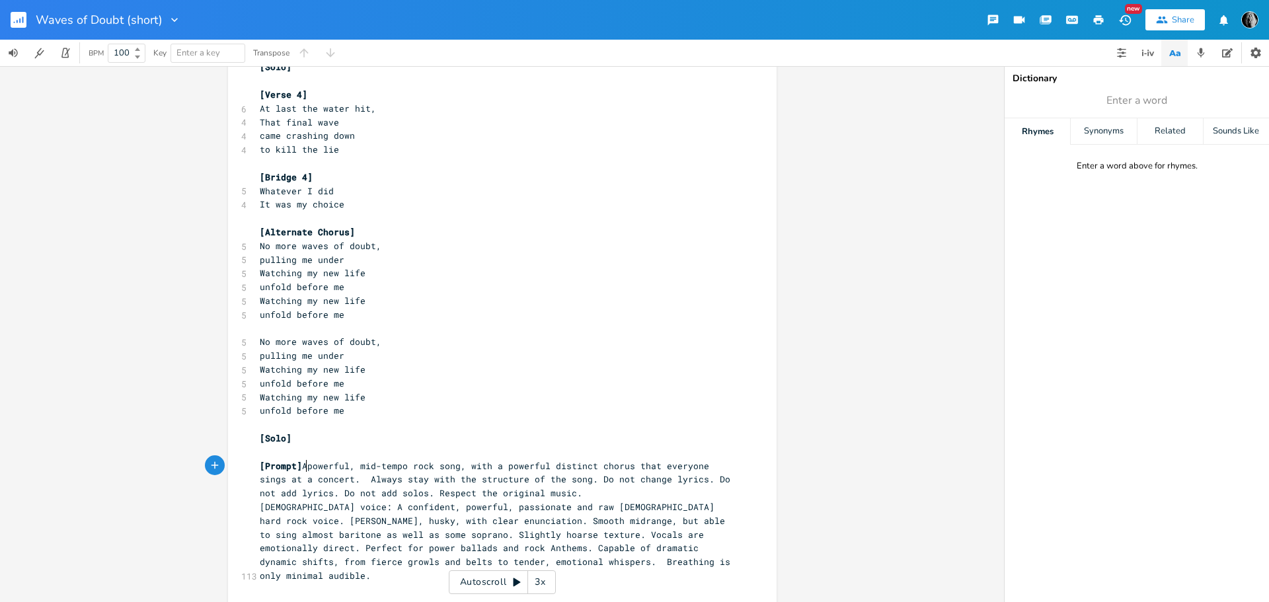
scroll to position [0, 2]
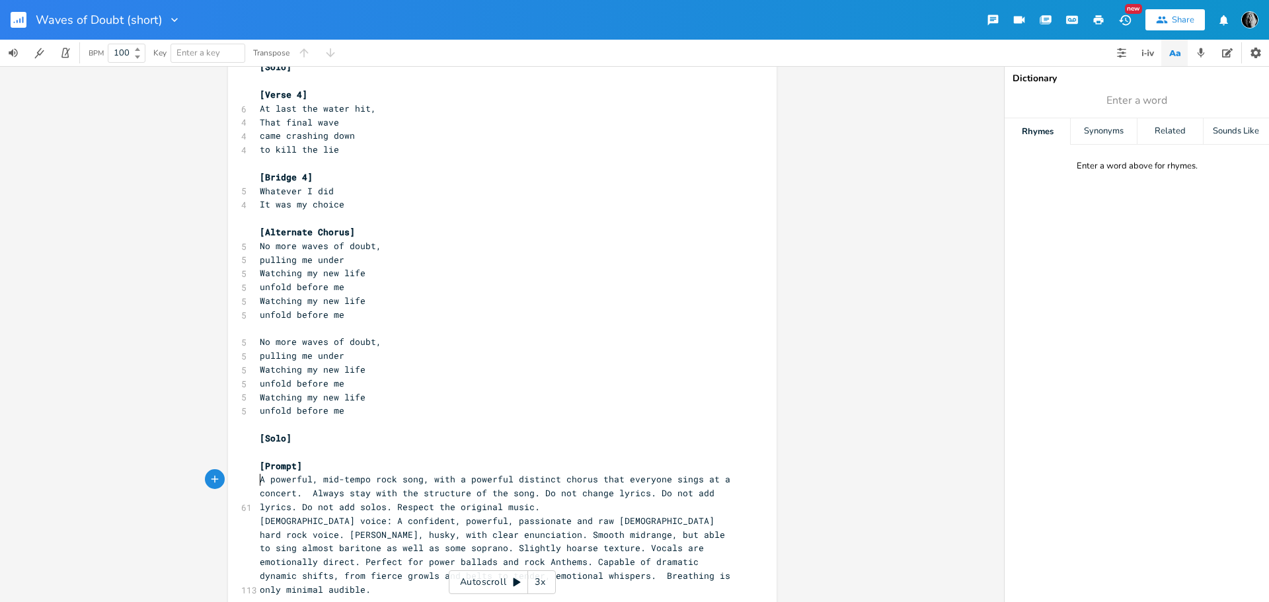
click at [588, 505] on pre "A powerful, mid-tempo rock song, with a powerful distinct chorus that everyone …" at bounding box center [495, 493] width 477 height 41
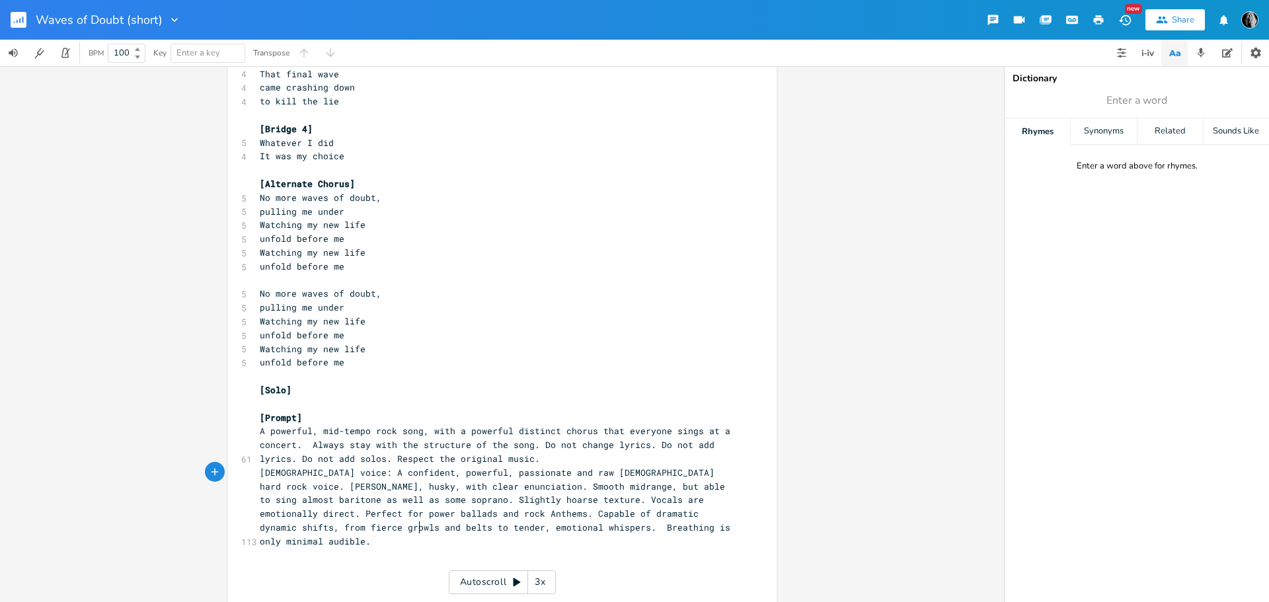
click at [416, 527] on span "[DEMOGRAPHIC_DATA] voice: A confident, powerful, passionate and raw [DEMOGRAPHI…" at bounding box center [498, 507] width 476 height 81
type textarea "barely"
click at [302, 390] on pre "[Solo]" at bounding box center [495, 390] width 477 height 14
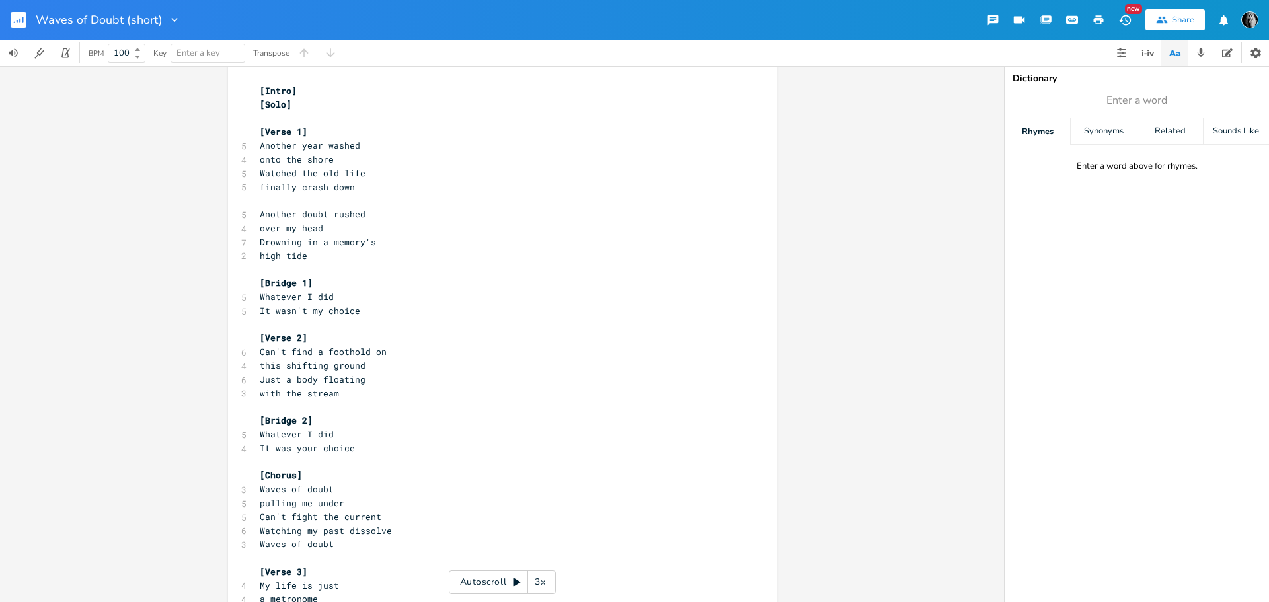
scroll to position [0, 0]
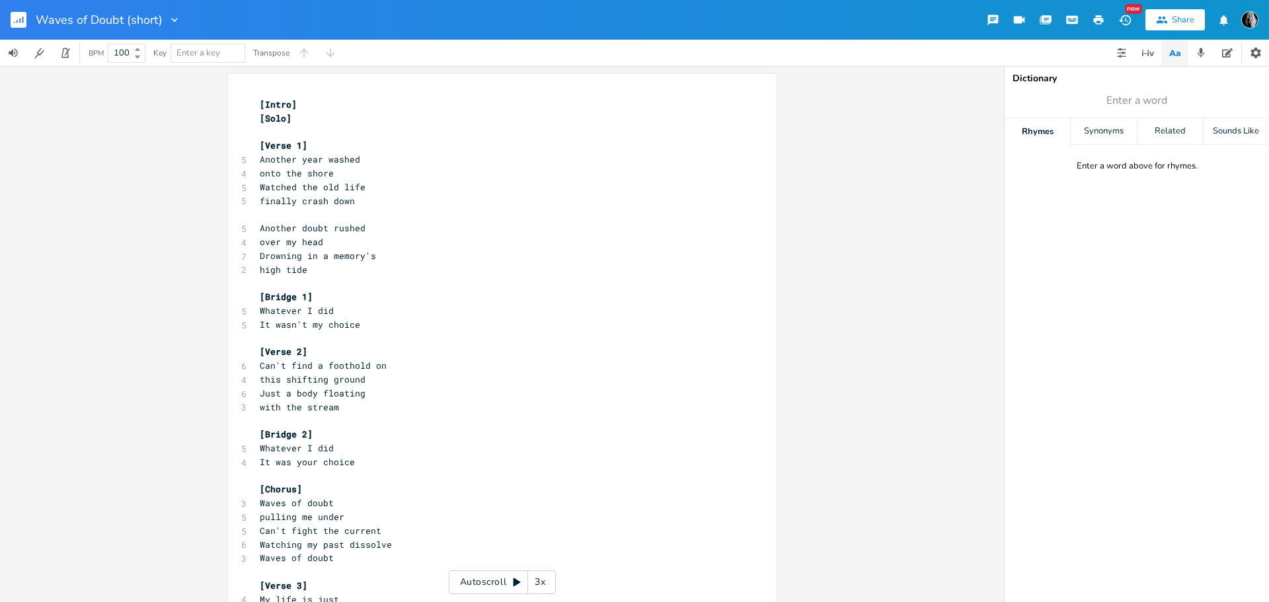
type textarea "[Intro] [Solo] [Verse 1] Another year washed onto the shore Watched the old lif…"
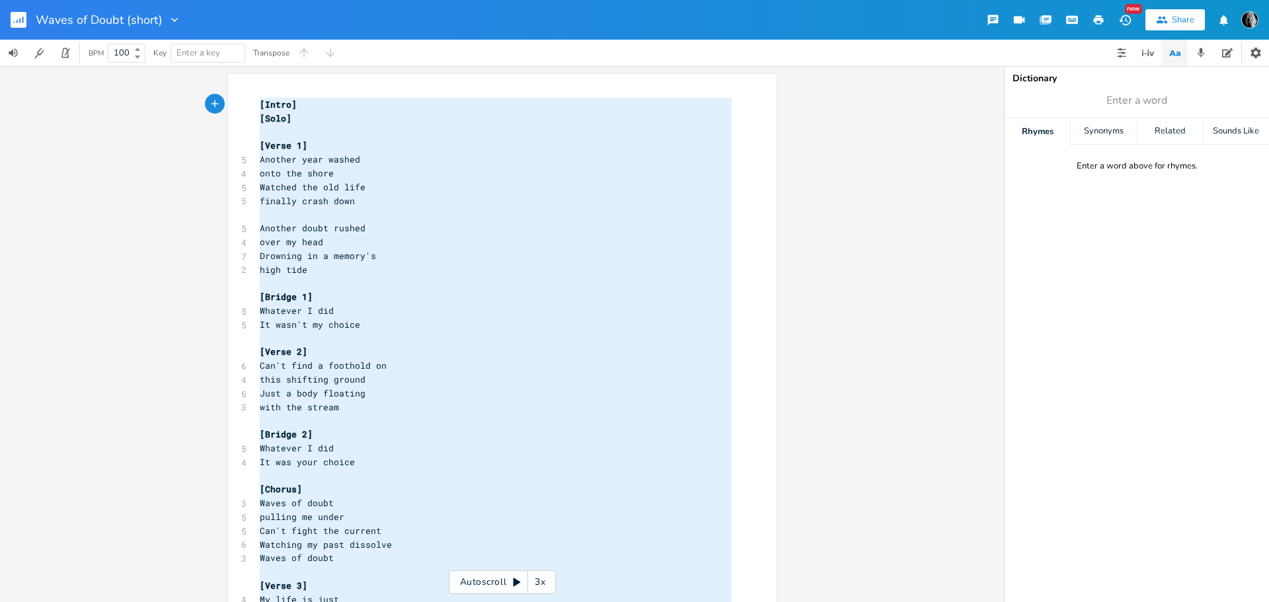
click at [260, 104] on span "[Intro]" at bounding box center [278, 104] width 37 height 12
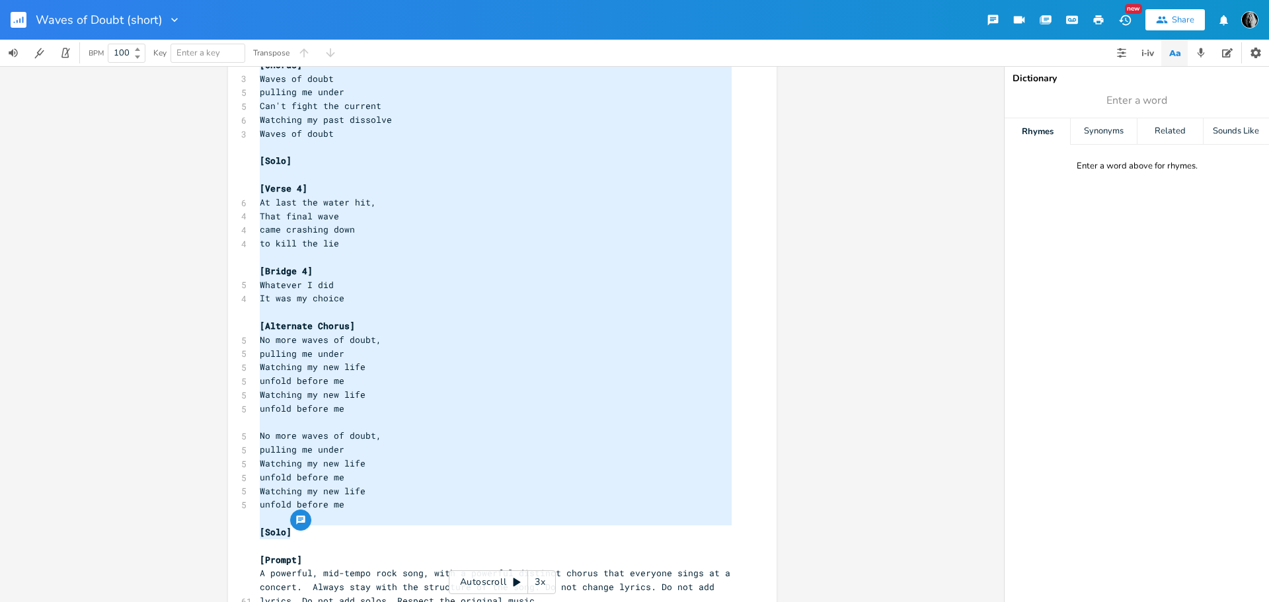
scroll to position [869, 0]
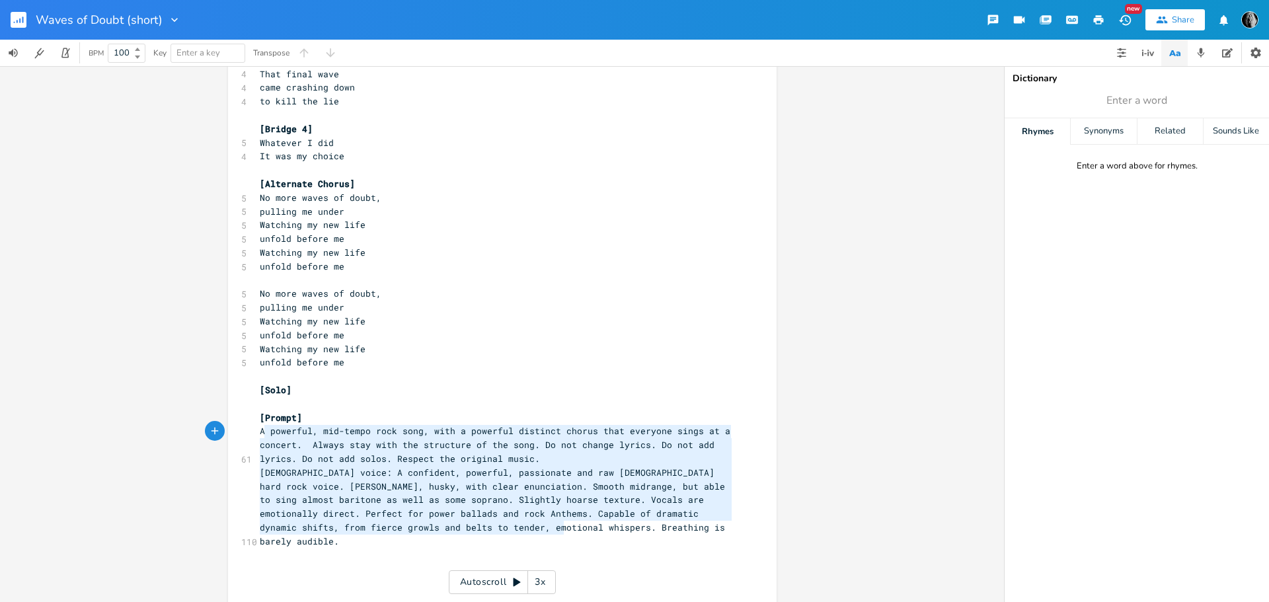
type textarea "A powerful, mid-tempo rock song, with a powerful distinct chorus that everyone …"
drag, startPoint x: 568, startPoint y: 529, endPoint x: 254, endPoint y: 430, distance: 329.7
